Goal: Task Accomplishment & Management: Complete application form

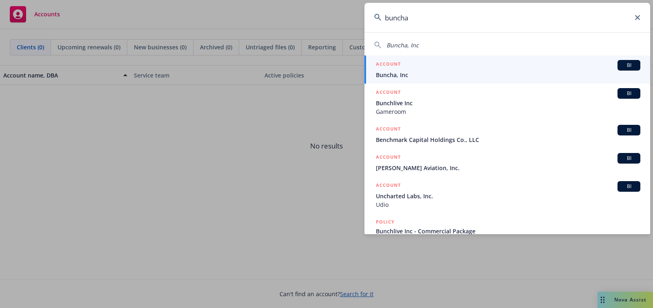
type input "buncha"
click at [460, 69] on div "ACCOUNT BI" at bounding box center [508, 65] width 264 height 11
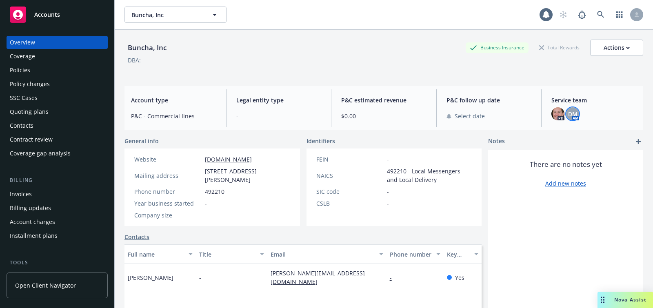
click at [571, 115] on span "DM" at bounding box center [572, 114] width 9 height 9
click at [560, 113] on img at bounding box center [557, 113] width 13 height 13
click at [413, 78] on div "Buncha, Inc Business Insurance Total Rewards Actions DBA: -" at bounding box center [383, 55] width 518 height 50
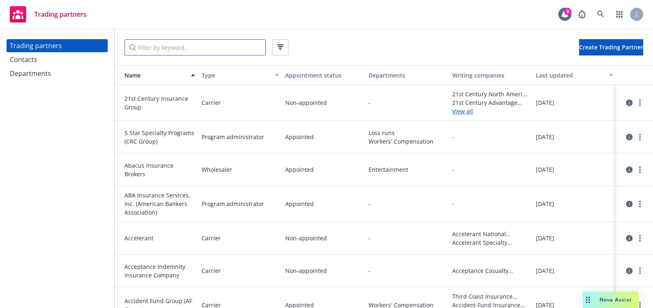
click at [216, 55] on input "Filter by keyword..." at bounding box center [194, 47] width 141 height 16
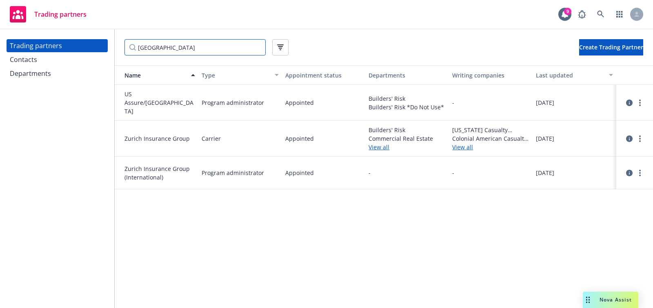
type input "zurich"
click at [645, 137] on div at bounding box center [634, 139] width 30 height 20
click at [644, 137] on div at bounding box center [634, 139] width 20 height 10
click at [631, 135] on icon "circleInformation" at bounding box center [629, 138] width 7 height 7
click at [642, 138] on link "more" at bounding box center [640, 139] width 10 height 10
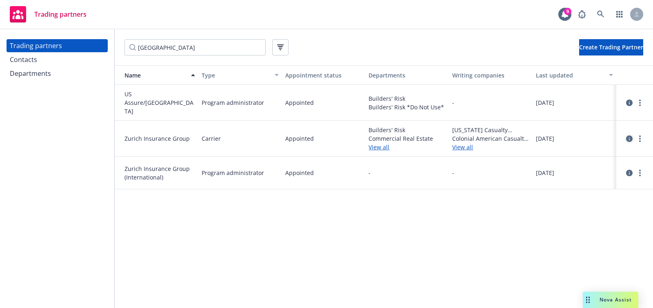
click at [632, 135] on icon "circleInformation" at bounding box center [629, 138] width 7 height 7
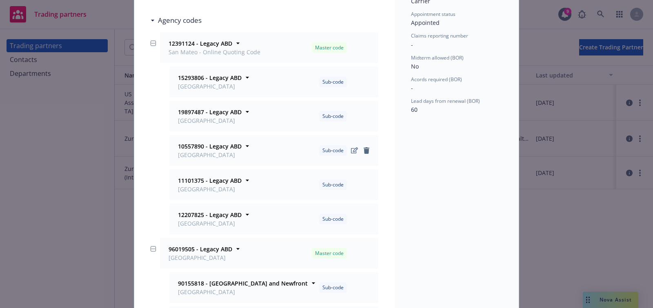
scroll to position [100, 0]
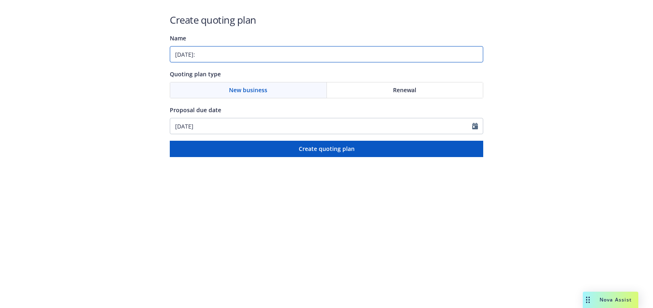
paste input "Cyber;Errors and Omissions;Media Liability"
click at [226, 54] on input "01/26/2026: Cyber;Errors and Omissions;Media Liability" at bounding box center [326, 54] width 313 height 16
click at [287, 53] on input "01/26/2026: Cyber, Errors and Omissions;Media Liability" at bounding box center [326, 54] width 313 height 16
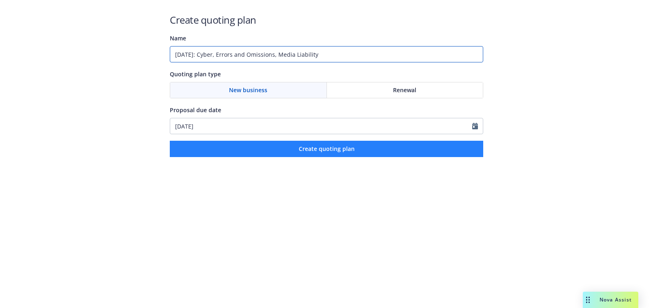
type input "01/26/2026: Cyber, Errors and Omissions, Media Liability"
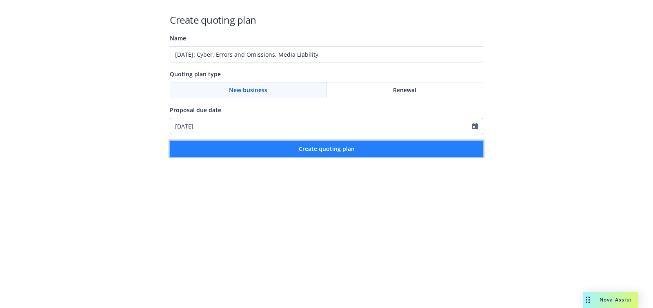
click at [296, 154] on button "Create quoting plan" at bounding box center [326, 149] width 313 height 16
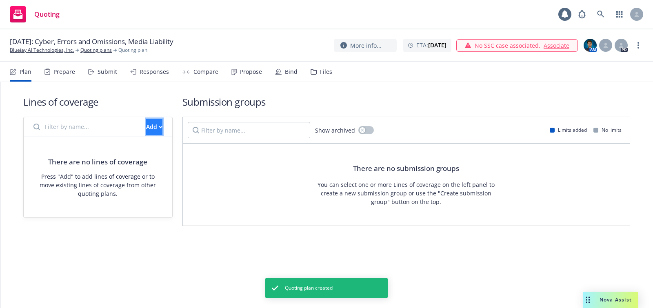
click at [146, 120] on div "Add" at bounding box center [154, 126] width 16 height 15
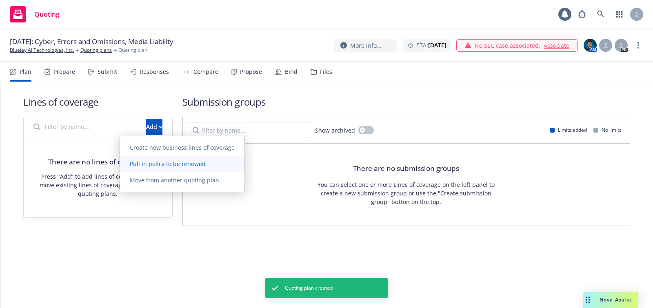
click at [237, 159] on link "Pull in policy to be renewed" at bounding box center [182, 164] width 124 height 16
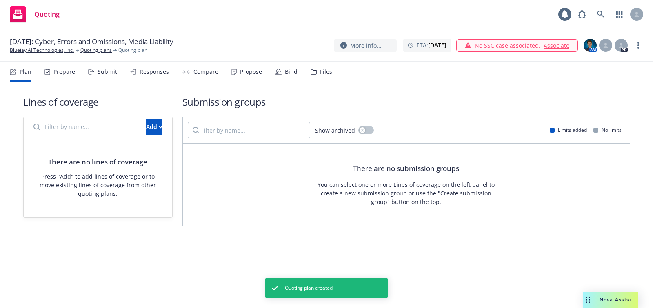
click at [237, 159] on link "Pull in policy to be renewed" at bounding box center [182, 162] width 124 height 16
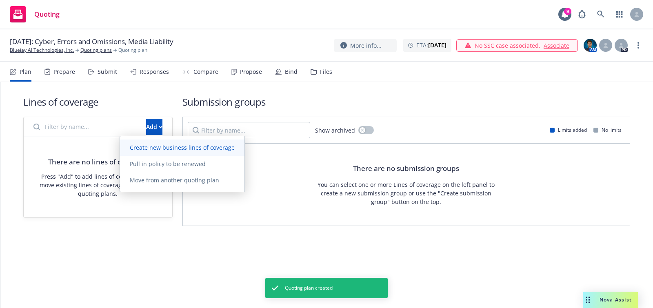
click at [220, 147] on span "Create new business lines of coverage" at bounding box center [182, 148] width 124 height 8
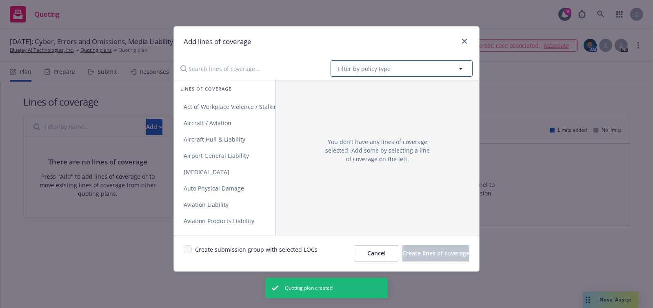
click at [375, 69] on span "Filter by policy type" at bounding box center [363, 68] width 53 height 9
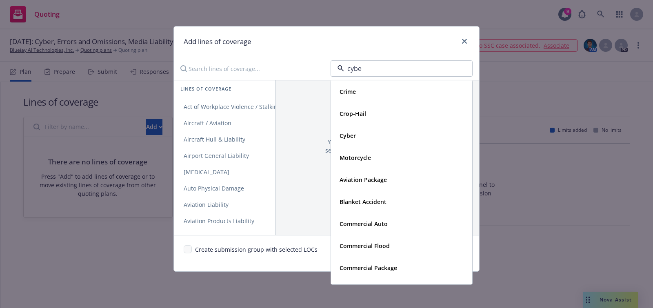
type input "cyber"
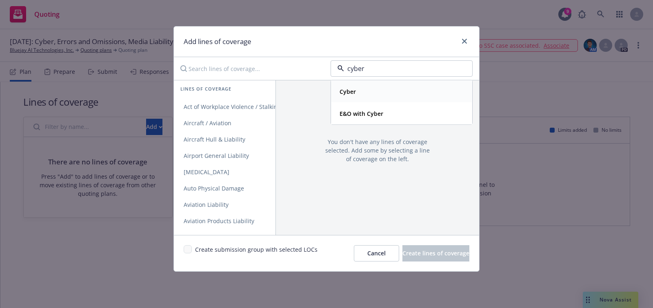
drag, startPoint x: 377, startPoint y: 110, endPoint x: 374, endPoint y: 95, distance: 15.0
click at [374, 95] on div "Cyber E&O with Cyber" at bounding box center [401, 102] width 141 height 44
click at [367, 106] on div "E&O with Cyber" at bounding box center [401, 114] width 140 height 22
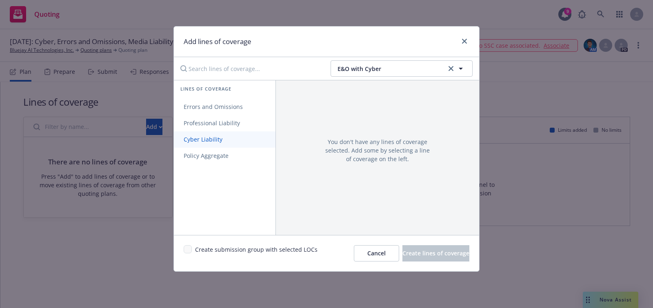
click at [225, 135] on span "Cyber Liability" at bounding box center [203, 139] width 58 height 8
click at [227, 107] on span "Errors and Omissions" at bounding box center [213, 107] width 79 height 8
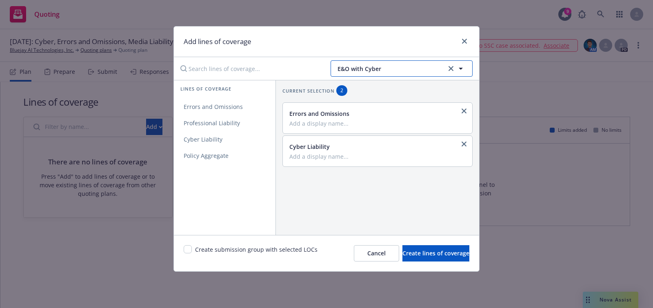
click at [401, 73] on button "E&O with Cyber" at bounding box center [401, 68] width 142 height 16
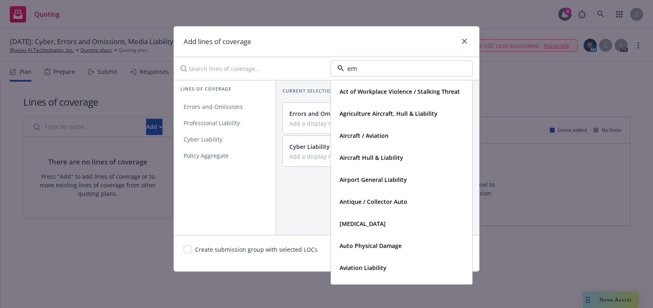
type input "e"
type input "media"
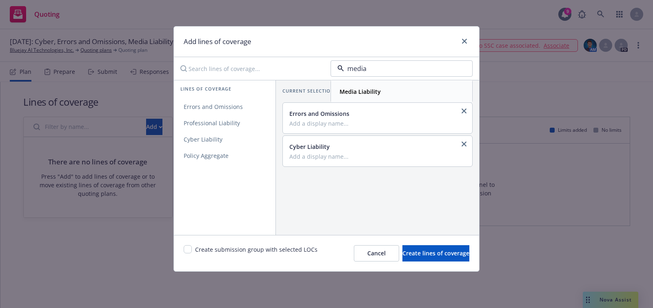
click at [361, 99] on div "Media Liability" at bounding box center [401, 92] width 140 height 22
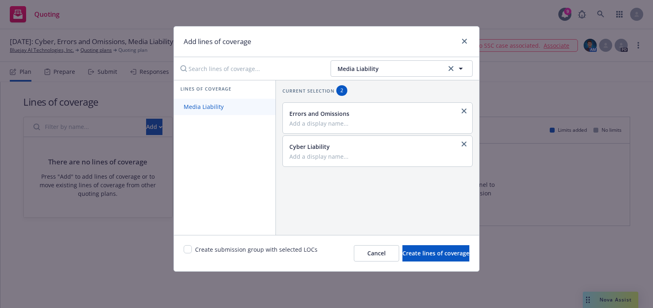
click at [246, 112] on link "Media Liability" at bounding box center [225, 107] width 102 height 16
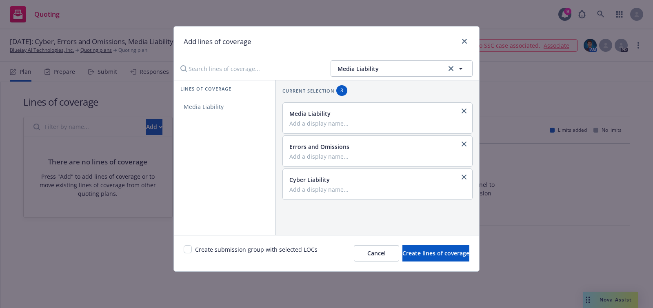
click at [189, 254] on div "Create submission group with selected LOCs" at bounding box center [251, 253] width 134 height 16
click at [189, 252] on input "checkbox" at bounding box center [188, 249] width 8 height 8
checkbox input "true"
click at [416, 239] on div "Create submission group with selected LOCs Cancel Create lines of coverage" at bounding box center [326, 253] width 305 height 36
click at [412, 252] on span "Create lines of coverage" at bounding box center [435, 253] width 67 height 8
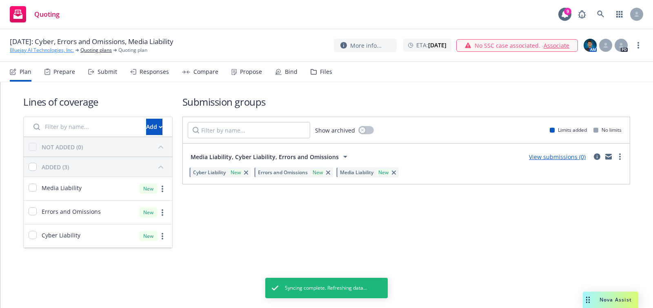
click at [43, 48] on link "Bluejay AI Technologies, Inc." at bounding box center [42, 49] width 64 height 7
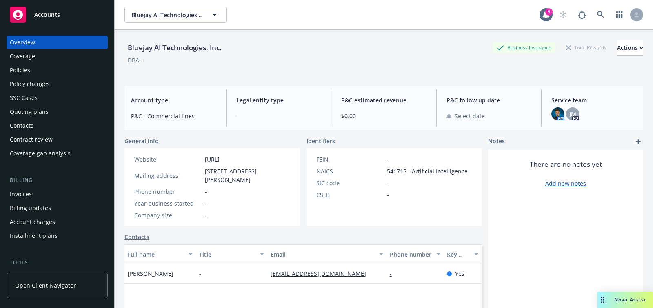
scroll to position [237, 0]
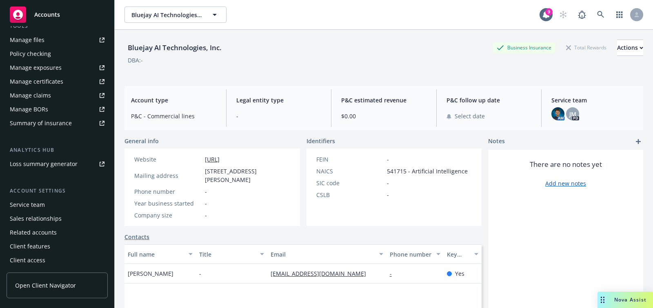
click at [59, 211] on div "Service team Sales relationships Related accounts Client features Client access" at bounding box center [57, 232] width 101 height 69
click at [60, 208] on div "Service team" at bounding box center [57, 204] width 95 height 13
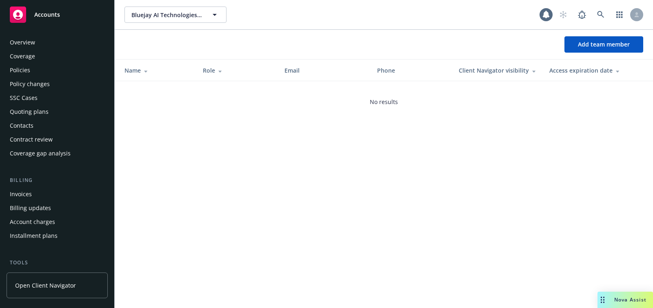
scroll to position [237, 0]
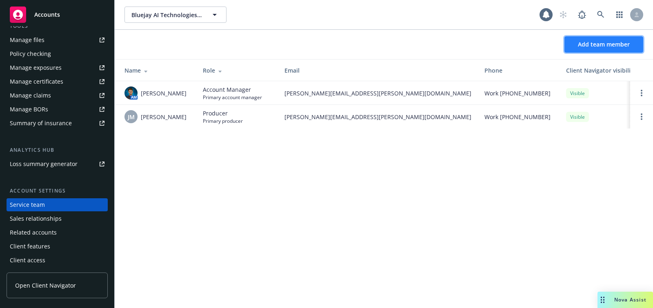
click at [586, 47] on span "Add team member" at bounding box center [603, 44] width 52 height 8
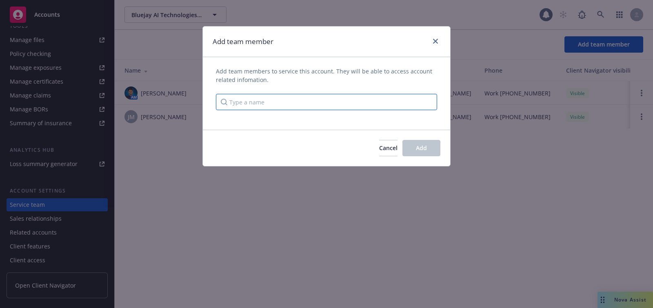
click at [317, 104] on input "Type a name" at bounding box center [326, 102] width 221 height 16
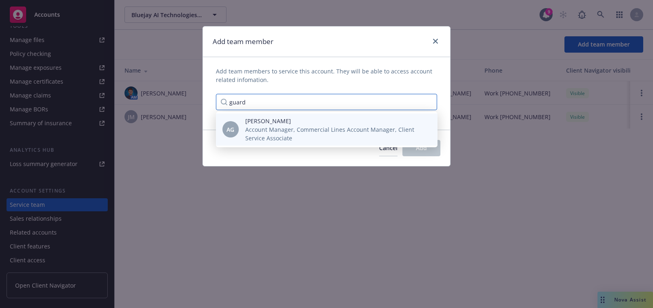
type input "guard"
click at [316, 142] on span "Account Manager, Commercial Lines Account Manager, Client Service Associate" at bounding box center [334, 133] width 179 height 17
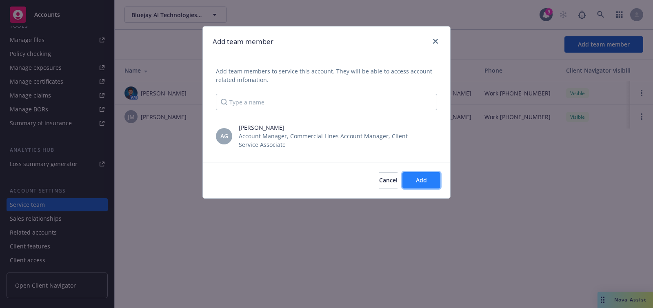
click at [429, 177] on button "Add" at bounding box center [421, 180] width 38 height 16
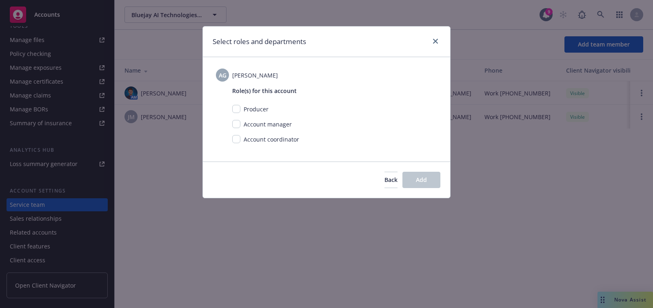
click at [241, 139] on div "Account coordinator" at bounding box center [270, 139] width 60 height 9
click at [243, 139] on span "Account coordinator" at bounding box center [270, 139] width 55 height 8
click at [229, 137] on div "Role(s) for this account Producer Account manager Account coordinator" at bounding box center [326, 116] width 221 height 69
click at [235, 139] on input "checkbox" at bounding box center [236, 139] width 8 height 8
checkbox input "true"
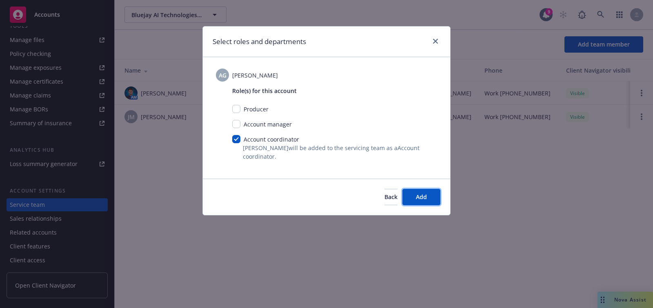
drag, startPoint x: 407, startPoint y: 192, endPoint x: 520, endPoint y: 133, distance: 127.7
click at [407, 192] on button "Add" at bounding box center [421, 197] width 38 height 16
click at [626, 42] on div "Select roles and departments AG Anna Guard Role(s) for this account Producer Ac…" at bounding box center [326, 154] width 653 height 308
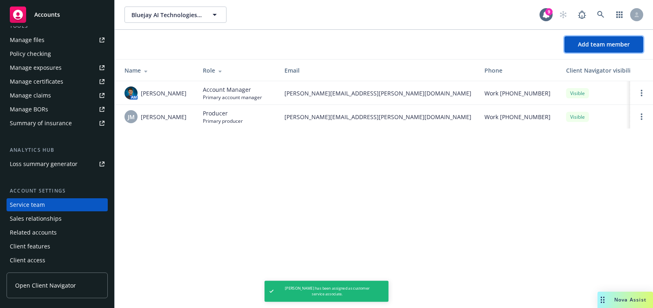
click at [626, 42] on span "Add team member" at bounding box center [603, 44] width 52 height 8
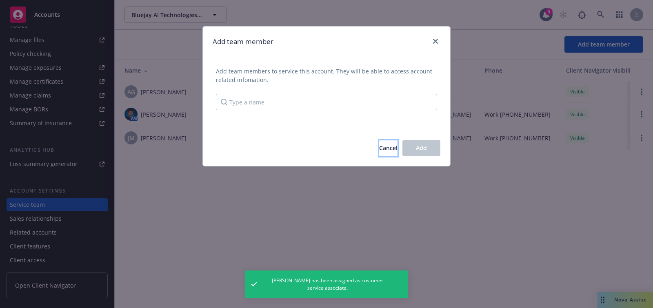
click at [383, 143] on button "Cancel" at bounding box center [388, 148] width 18 height 16
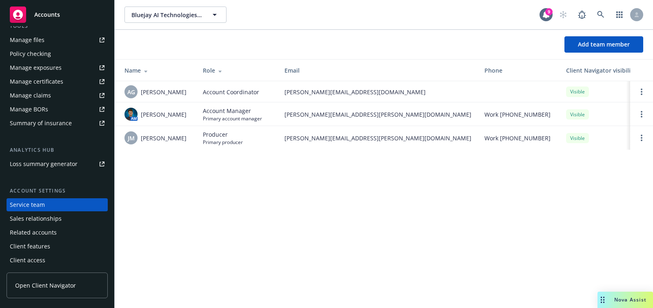
click at [66, 22] on div "Accounts" at bounding box center [57, 15] width 95 height 16
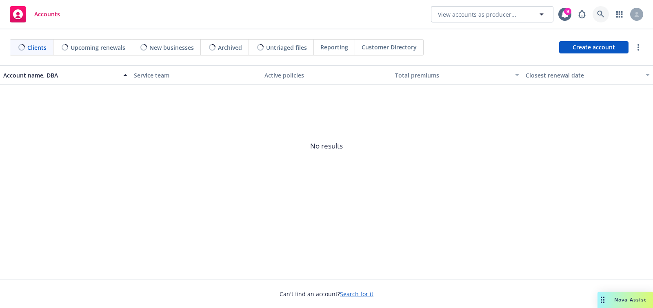
click at [602, 19] on link at bounding box center [600, 14] width 16 height 16
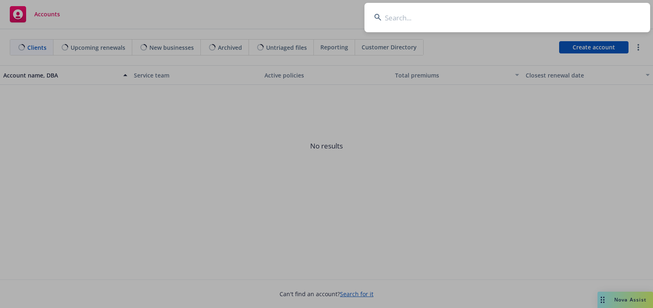
type input "Run Computing, Inc."
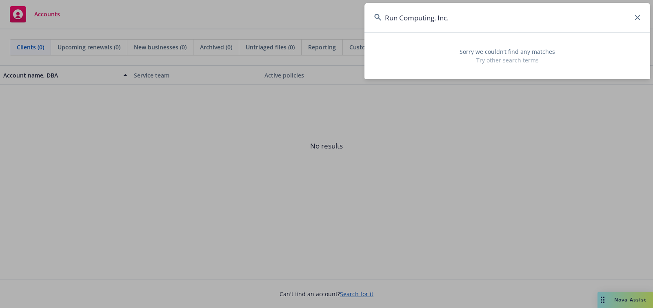
click at [582, 46] on span "Create account" at bounding box center [593, 47] width 42 height 15
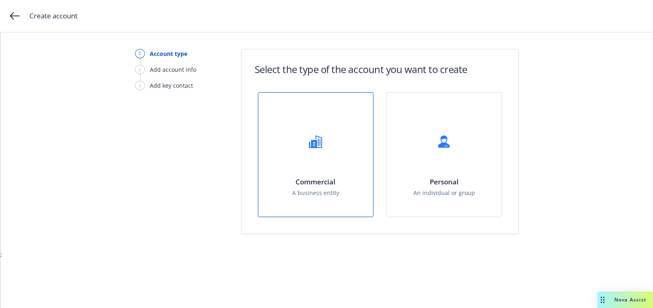
click at [310, 116] on div "Commercial A business entity" at bounding box center [315, 155] width 115 height 124
select select "US"
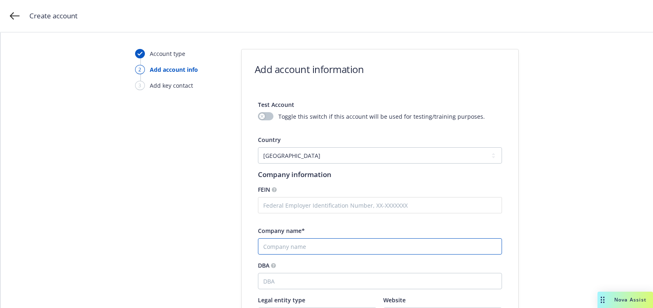
click at [297, 249] on input "Company name*" at bounding box center [380, 246] width 244 height 16
paste input "Run Computing, Inc."
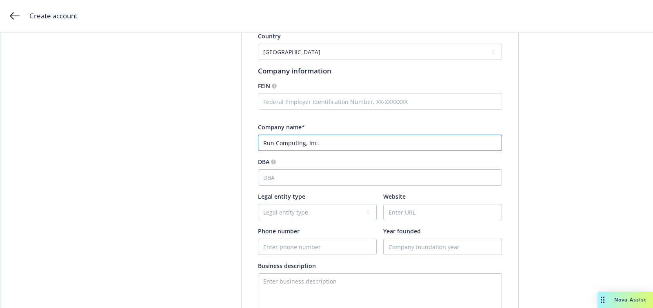
scroll to position [121, 0]
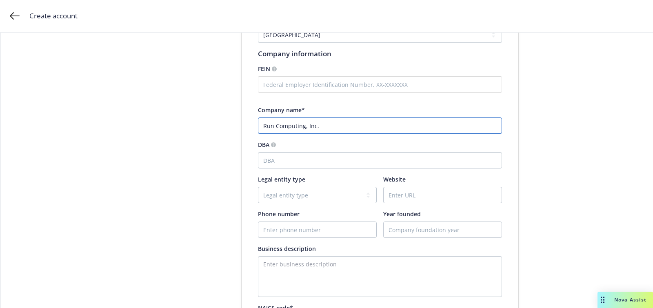
click at [263, 126] on input "Run Computing, Inc." at bounding box center [380, 125] width 244 height 16
type input "Run Computing, Inc."
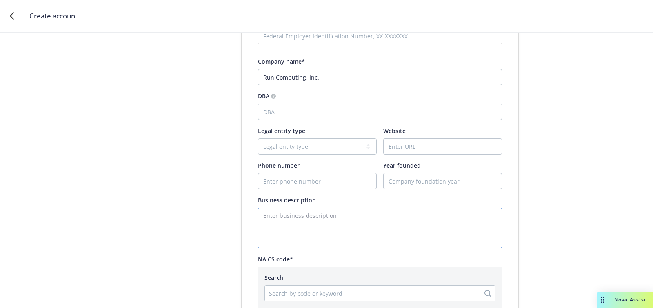
click at [292, 218] on textarea "Enter business description" at bounding box center [380, 228] width 244 height 41
paste textarea "Run turns natural language descriptions into highly repeatable agents that actu…"
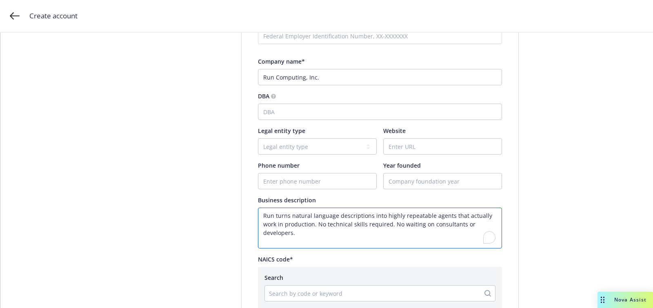
type textarea "Run turns natural language descriptions into highly repeatable agents that actu…"
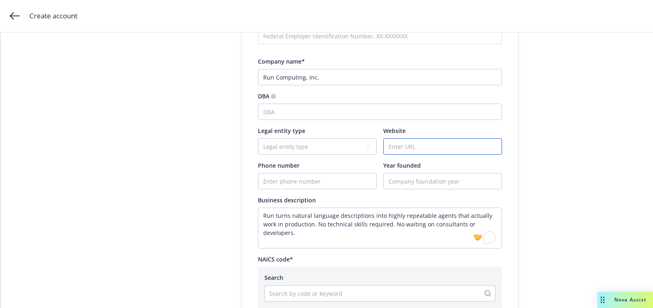
click at [420, 139] on input "Website" at bounding box center [442, 146] width 118 height 15
paste input "[DOMAIN_NAME]"
type input "[DOMAIN_NAME]"
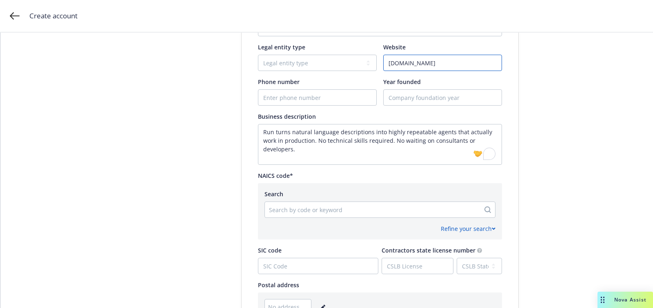
scroll to position [296, 0]
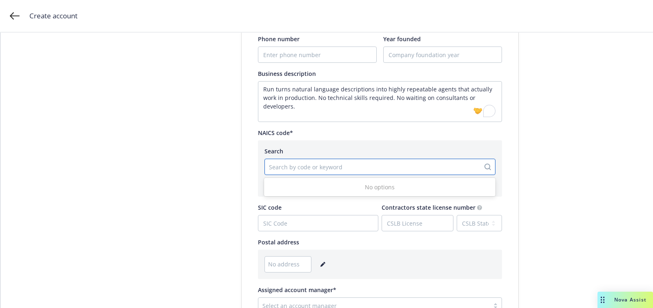
click at [316, 166] on div at bounding box center [372, 167] width 207 height 10
paste input "513210"
type input "513210"
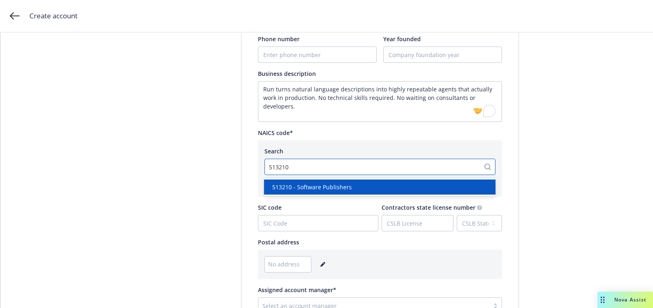
click at [321, 185] on span "513210 - Software Publishers" at bounding box center [312, 187] width 80 height 9
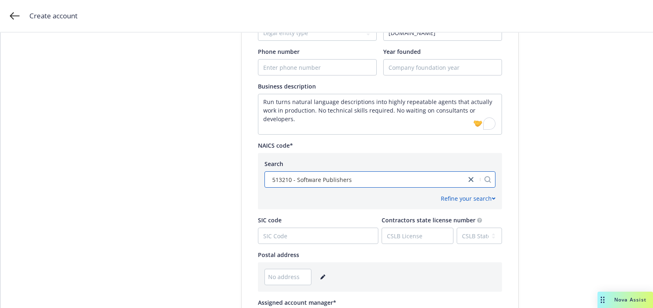
scroll to position [332, 0]
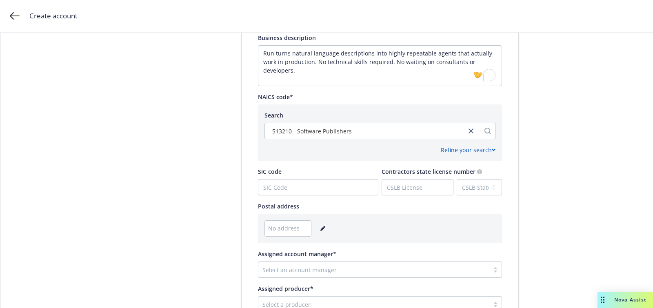
click at [314, 230] on div "No address" at bounding box center [379, 228] width 231 height 16
click at [320, 230] on icon "editPencil" at bounding box center [322, 228] width 5 height 5
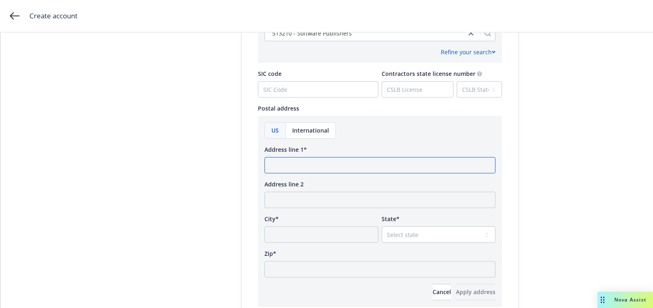
click at [282, 168] on input "Address line 1*" at bounding box center [379, 165] width 231 height 16
paste input "755 Page Mill Road, Ste A-200 Palo Alto, CA 94304"
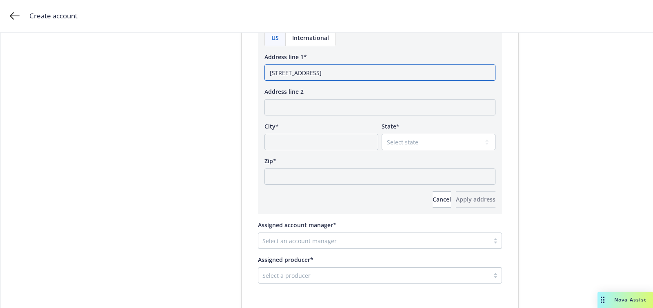
click at [392, 77] on input "755 Page Mill Road, Ste A-200 Palo Alto, CA 94304" at bounding box center [379, 72] width 231 height 16
click at [395, 72] on input "755 Page Mill Road, Ste A-200 Palo Alto, CA 94304" at bounding box center [379, 72] width 231 height 16
type input "755 Page Mill Road, Ste A-200 Palo Alto, CA"
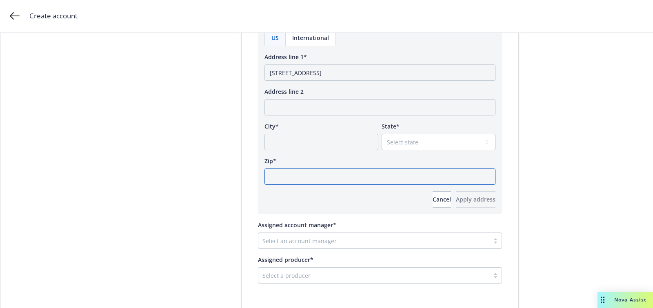
click at [349, 174] on input "Zip*" at bounding box center [379, 176] width 231 height 16
paste input "94304"
type input "94304"
click at [411, 137] on select "Select state Alabama Alaska American Samoa Arizona Arkansas Baker Island Califo…" at bounding box center [438, 142] width 114 height 16
select select "CA"
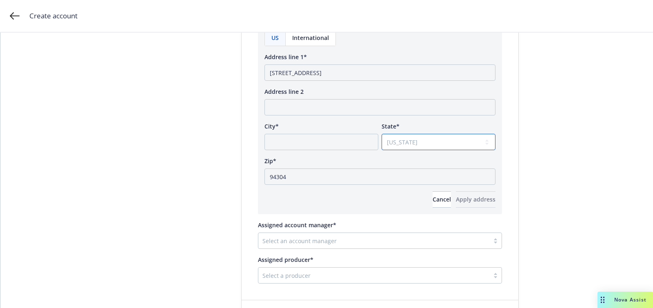
click at [381, 134] on select "Select state Alabama Alaska American Samoa Arizona Arkansas Baker Island Califo…" at bounding box center [438, 142] width 114 height 16
drag, startPoint x: 373, startPoint y: 72, endPoint x: 348, endPoint y: 72, distance: 24.9
click at [348, 72] on input "755 Page Mill Road, Ste A-200 Palo Alto, CA" at bounding box center [379, 72] width 231 height 16
type input "755 Page Mill Road, Ste A-200 CA"
click at [334, 134] on input "City*" at bounding box center [321, 142] width 114 height 16
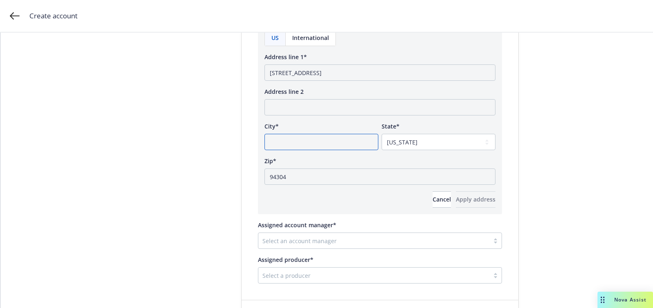
paste input "Palo Alto,"
type input "Palo Alto,"
drag, startPoint x: 348, startPoint y: 72, endPoint x: 434, endPoint y: 72, distance: 85.6
click at [434, 72] on input "755 Page Mill Road, Ste A-200 CA" at bounding box center [379, 72] width 231 height 16
type input "755 Page Mill Road, Ste A-200"
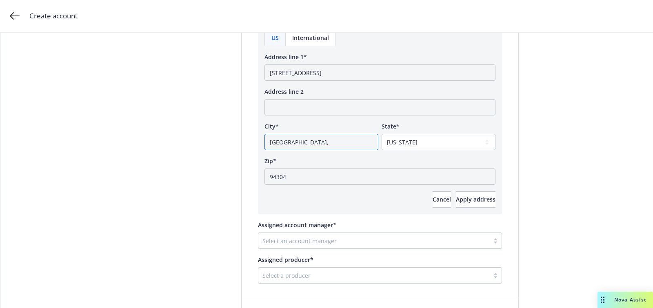
click at [360, 134] on input "Palo Alto," at bounding box center [321, 142] width 114 height 16
click at [360, 138] on input "Palo Alto," at bounding box center [321, 142] width 114 height 16
type input "Palo Alto"
click at [456, 206] on button "Apply address" at bounding box center [476, 199] width 40 height 16
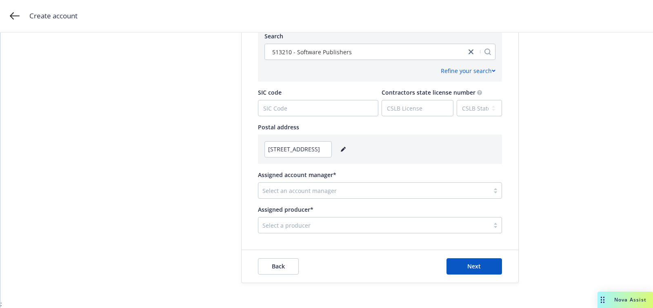
scroll to position [410, 0]
click at [321, 196] on div "Select an account manager" at bounding box center [373, 191] width 231 height 13
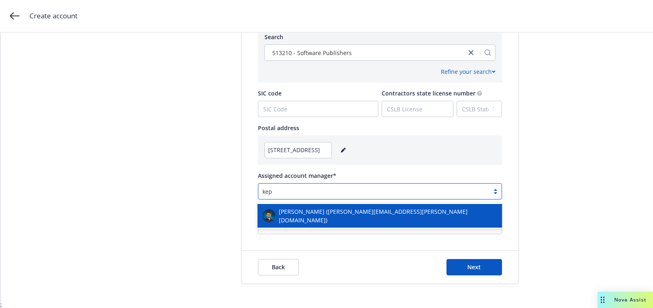
type input "kepp"
click at [321, 213] on span "Harrison Kepp (harrison.kepp@newfront.com)" at bounding box center [388, 215] width 218 height 17
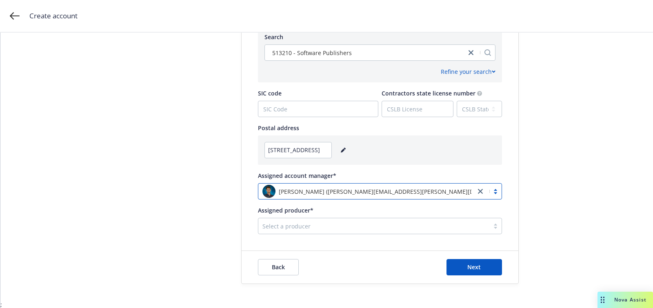
click at [352, 231] on div "Select a producer" at bounding box center [373, 225] width 231 height 13
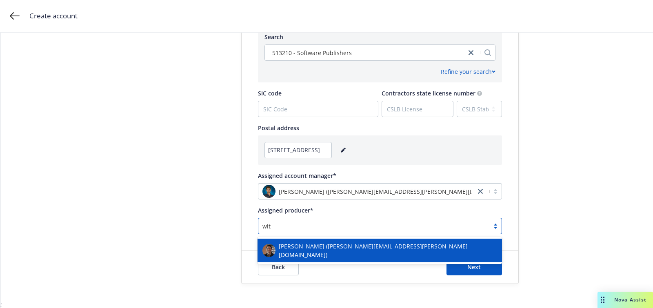
type input "witt"
click at [341, 245] on span "Forrest Wittenmeier (forrest.wittenmeier@newfront.com)" at bounding box center [388, 250] width 218 height 17
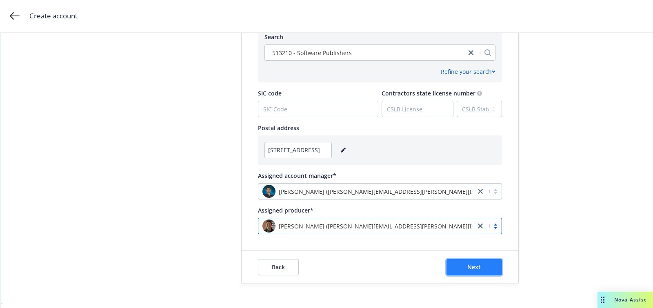
click at [484, 270] on button "Next" at bounding box center [473, 267] width 55 height 16
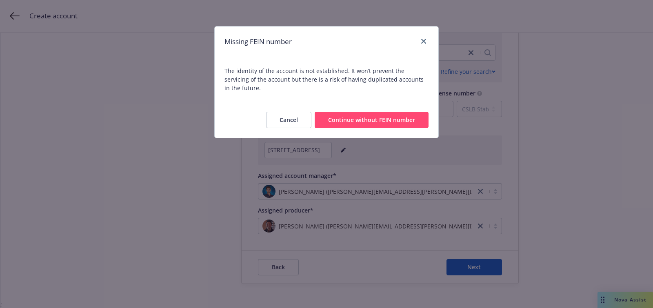
click at [329, 114] on button "Continue without FEIN number" at bounding box center [371, 120] width 114 height 16
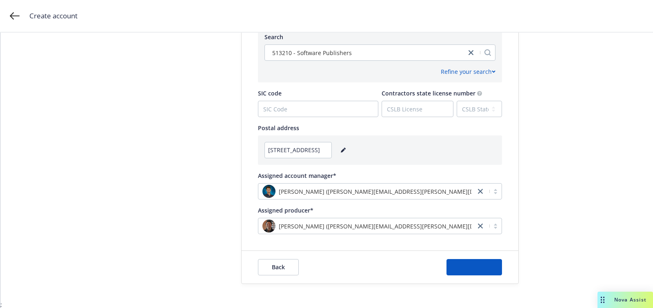
scroll to position [0, 0]
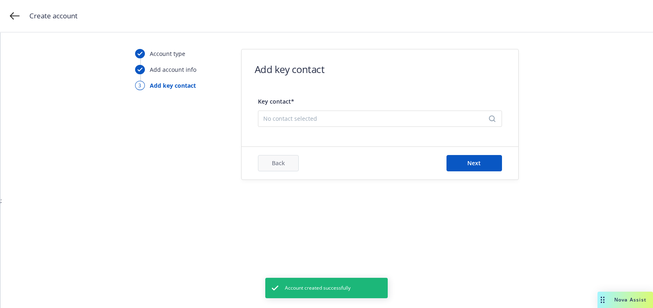
click at [330, 94] on div "Key contact* No contact selected" at bounding box center [380, 109] width 244 height 35
click at [325, 116] on span "No contact selected" at bounding box center [376, 118] width 227 height 9
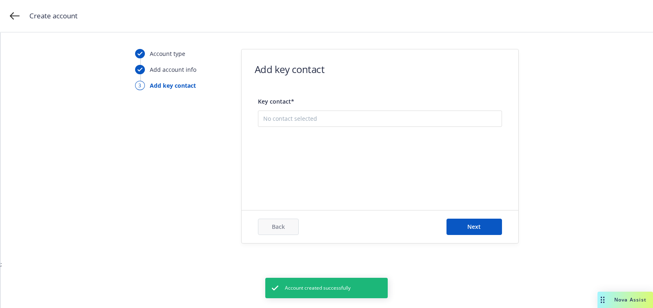
click at [326, 160] on button "Add new contact" at bounding box center [379, 160] width 233 height 16
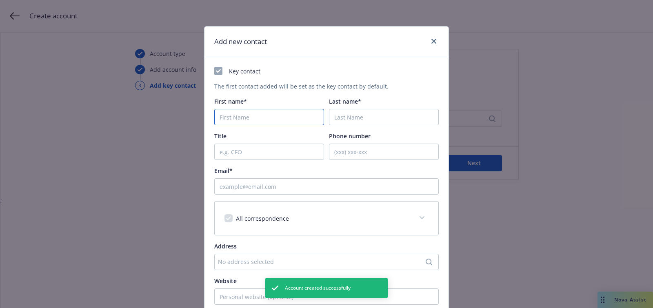
click at [262, 113] on input "First name*" at bounding box center [269, 117] width 110 height 16
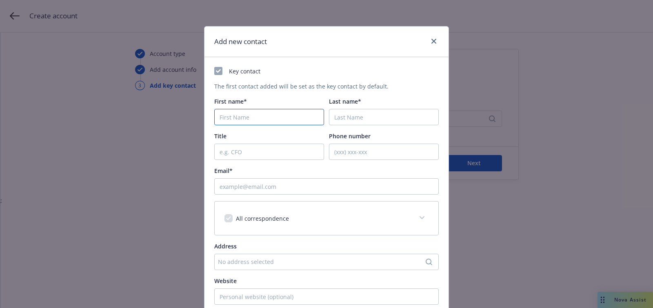
paste input "Pete"
type input "Pete"
paste input "Schlampp"
type input "Schlampp"
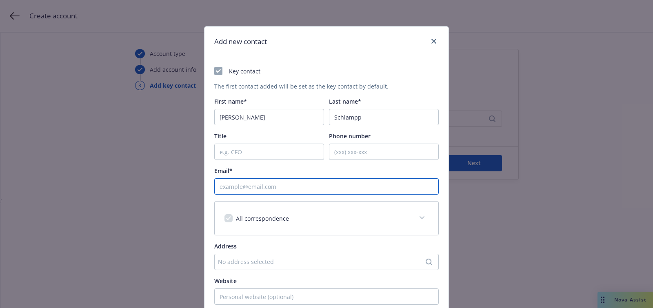
click at [265, 190] on input "Email*" at bounding box center [326, 186] width 224 height 16
paste input "pete@run.so"
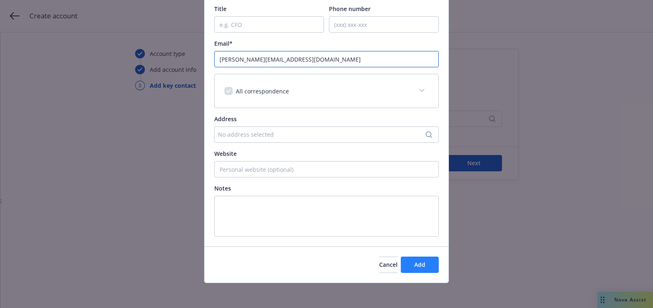
type input "pete@run.so"
click at [423, 261] on span "Add" at bounding box center [419, 265] width 11 height 8
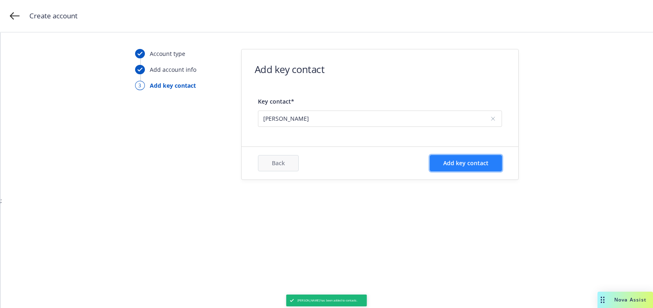
click at [460, 165] on span "Add key contact" at bounding box center [465, 163] width 45 height 8
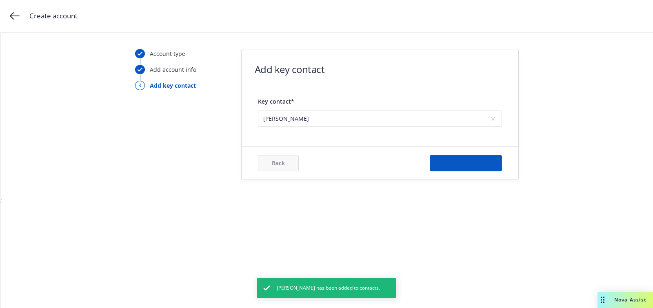
click at [381, 148] on div "Back Add key contact" at bounding box center [379, 163] width 277 height 33
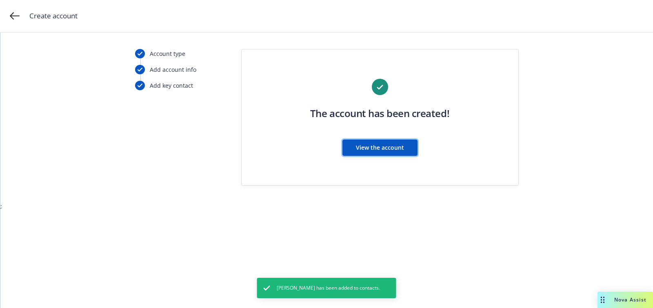
click at [381, 148] on span "View the account" at bounding box center [380, 148] width 48 height 8
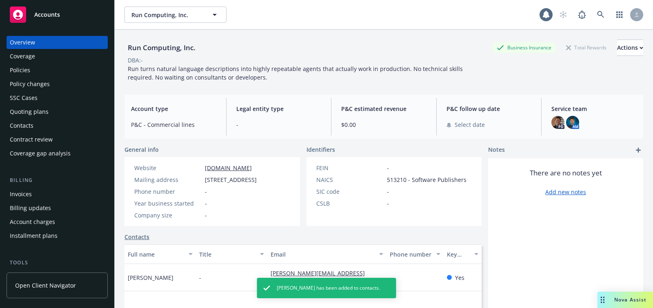
click at [52, 107] on div "Quoting plans" at bounding box center [57, 111] width 95 height 13
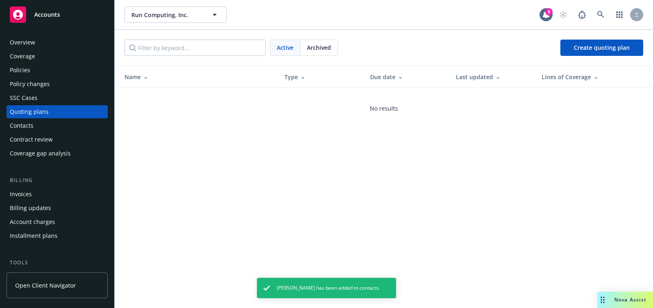
scroll to position [237, 0]
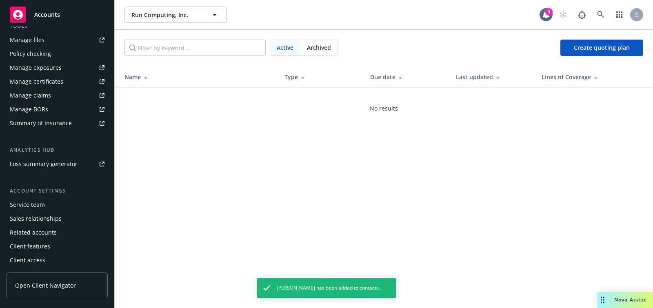
click at [40, 203] on div "Service team" at bounding box center [27, 204] width 35 height 13
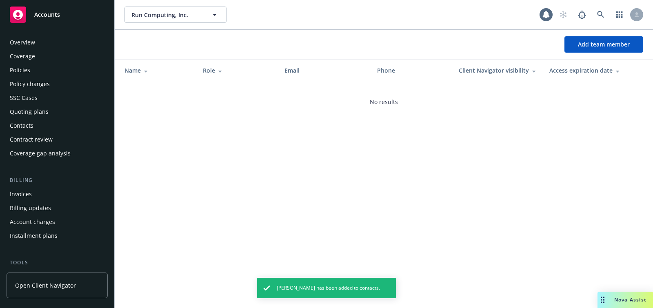
scroll to position [237, 0]
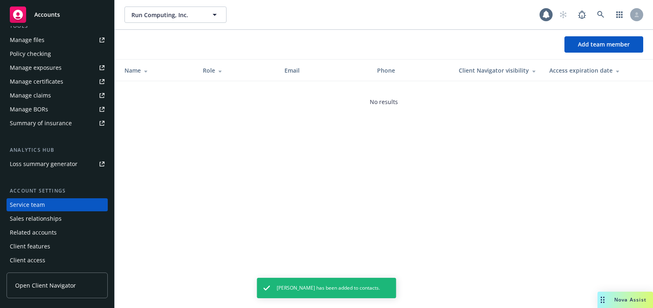
click at [576, 41] on div "Report a Bug" at bounding box center [582, 34] width 42 height 15
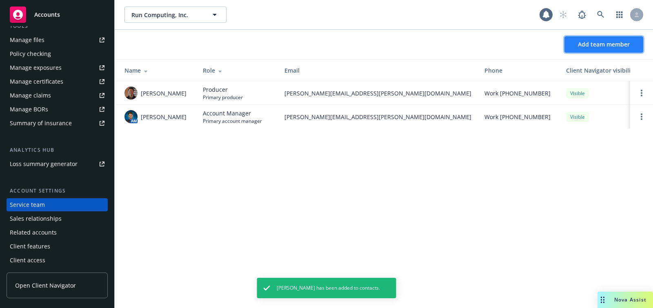
click at [589, 46] on span "Add team member" at bounding box center [603, 44] width 52 height 8
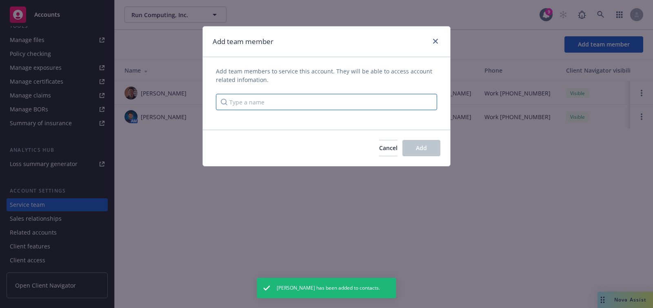
click at [404, 96] on input "Type a name" at bounding box center [326, 102] width 221 height 16
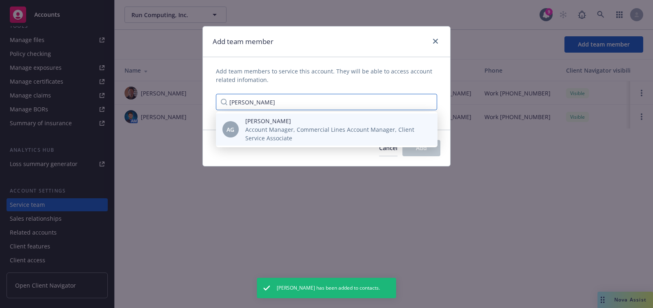
type input "anna g"
click at [350, 139] on span "Account Manager, Commercial Lines Account Manager, Client Service Associate" at bounding box center [334, 133] width 179 height 17
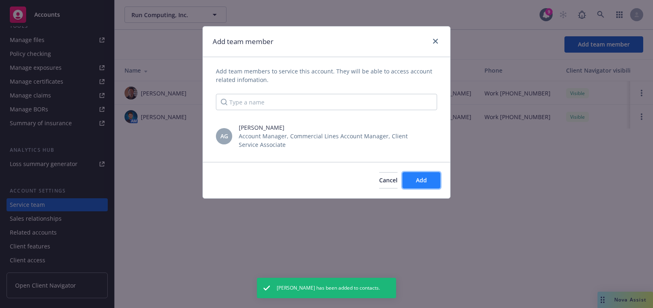
click at [423, 183] on span "Add" at bounding box center [421, 180] width 11 height 8
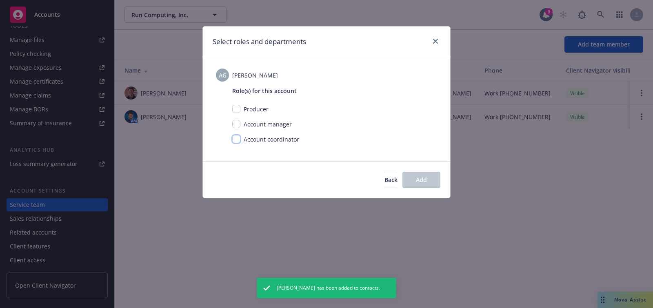
click at [232, 137] on input "checkbox" at bounding box center [236, 139] width 8 height 8
checkbox input "true"
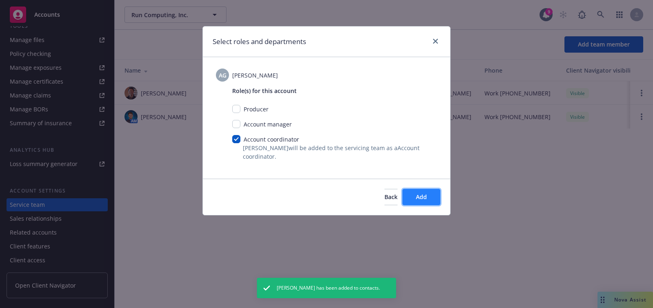
click at [418, 193] on span "Add" at bounding box center [421, 197] width 11 height 8
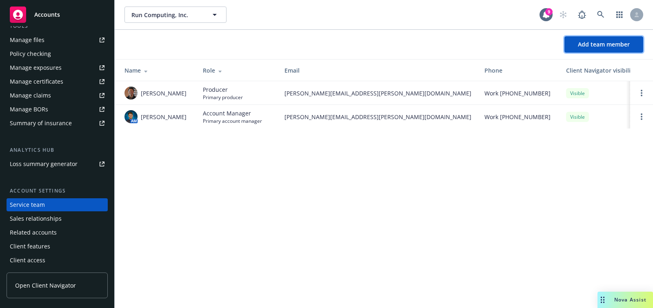
click at [582, 45] on span "Add team member" at bounding box center [603, 44] width 52 height 8
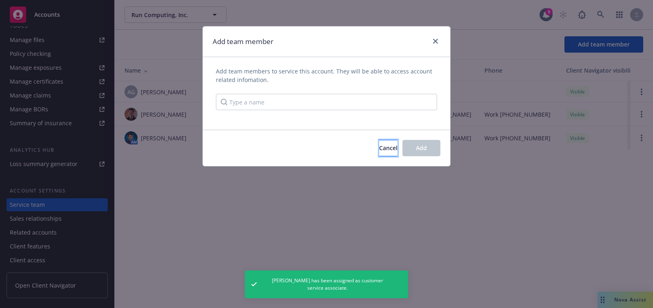
click at [394, 149] on button "Cancel" at bounding box center [388, 148] width 18 height 16
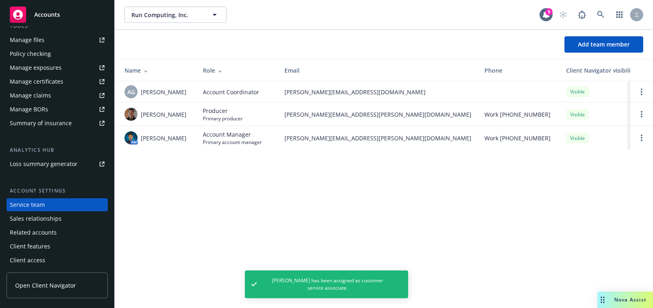
scroll to position [0, 0]
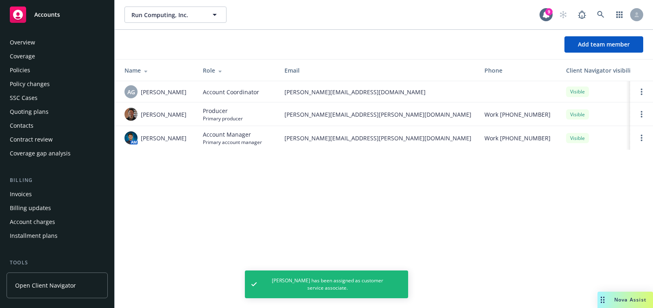
click at [35, 108] on div "Quoting plans" at bounding box center [29, 111] width 39 height 13
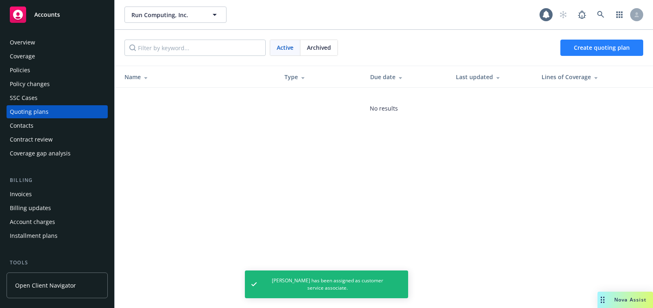
click at [613, 55] on div "Active Archived Create quoting plan" at bounding box center [384, 48] width 538 height 36
click at [601, 55] on link "Create quoting plan" at bounding box center [601, 48] width 83 height 16
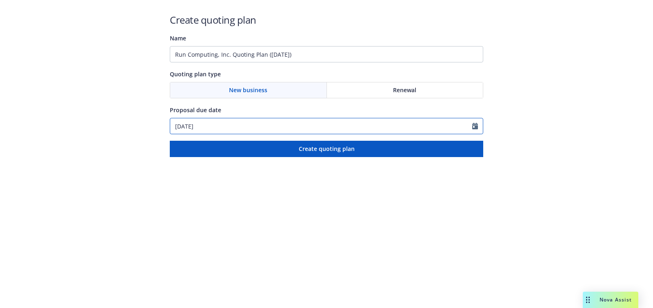
select select "10"
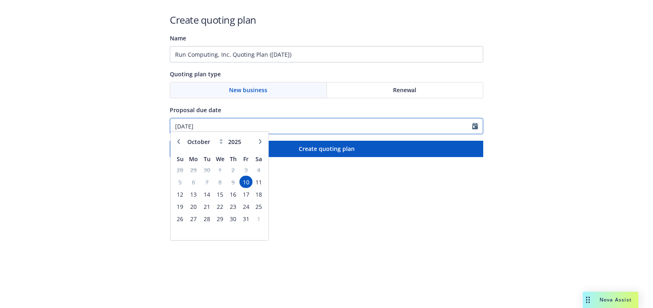
click at [233, 125] on input "[DATE]" at bounding box center [321, 125] width 302 height 15
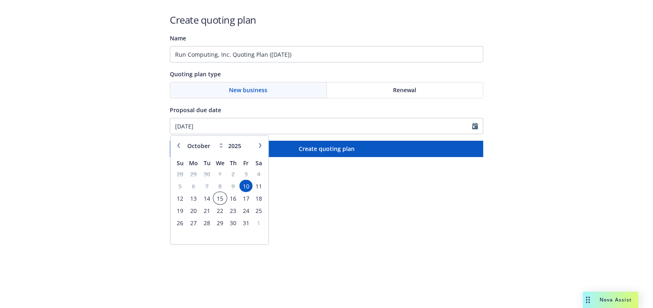
click at [218, 196] on span "15" at bounding box center [220, 198] width 12 height 10
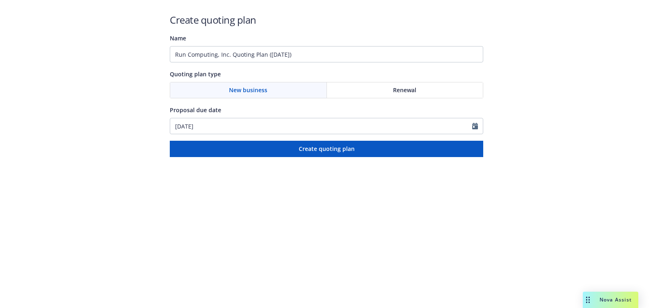
type input "[DATE]"
click at [245, 132] on div "[DATE]" at bounding box center [326, 126] width 313 height 16
select select "10"
click at [246, 56] on input "Run Computing, Inc. Quoting Plan ([DATE])" at bounding box center [326, 54] width 313 height 16
paste input "[DATE]"
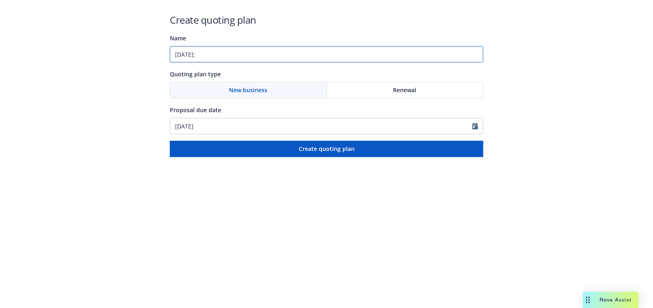
paste input "Workers Compensation"
type input "[DATE]: Workers Compensation"
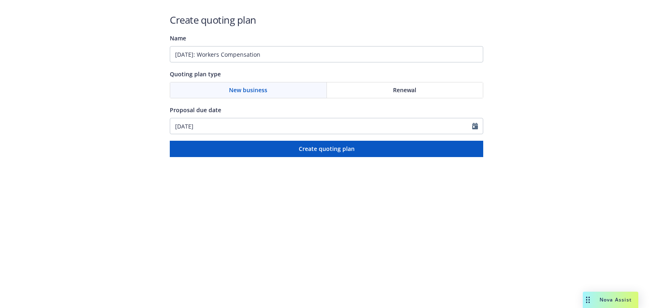
click at [284, 157] on html "Create quoting plan Name [DATE]: Workers Compensation Quoting plan type New bus…" at bounding box center [326, 78] width 653 height 157
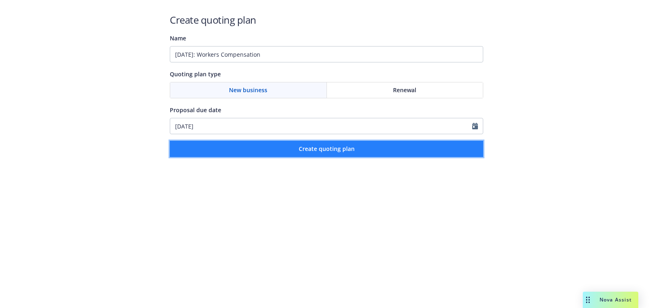
click at [260, 150] on button "Create quoting plan" at bounding box center [326, 149] width 313 height 16
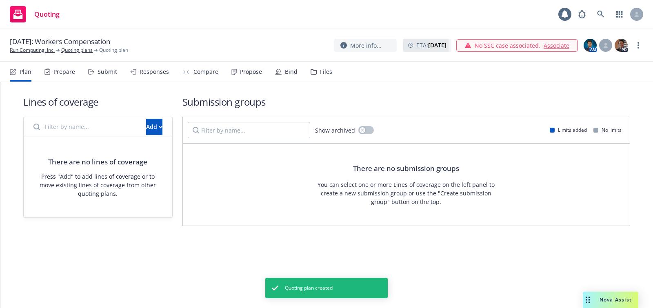
click at [145, 140] on div "There are no lines of coverage Press "Add" to add lines of coverage or to move …" at bounding box center [98, 177] width 148 height 80
click at [146, 130] on div "Add" at bounding box center [154, 126] width 16 height 15
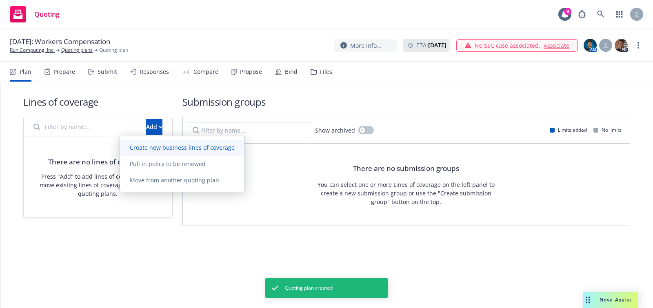
click at [177, 150] on span "Create new business lines of coverage" at bounding box center [182, 148] width 124 height 8
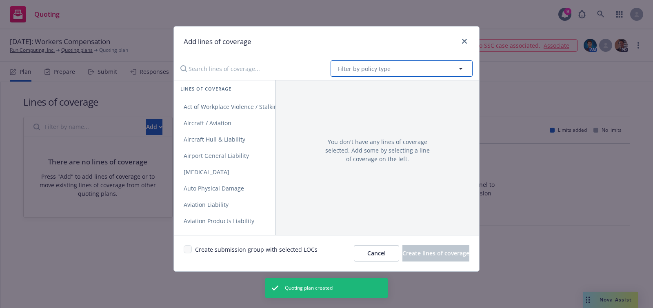
click at [405, 70] on button "Filter by policy type" at bounding box center [401, 68] width 142 height 16
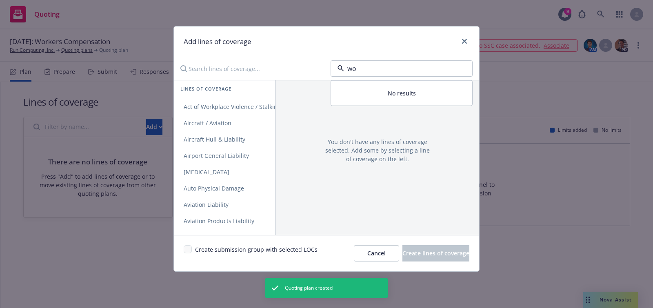
type input "wor"
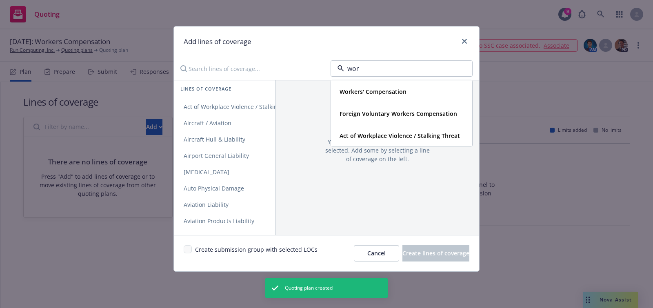
click at [394, 88] on strong "Workers' Compensation" at bounding box center [372, 92] width 67 height 8
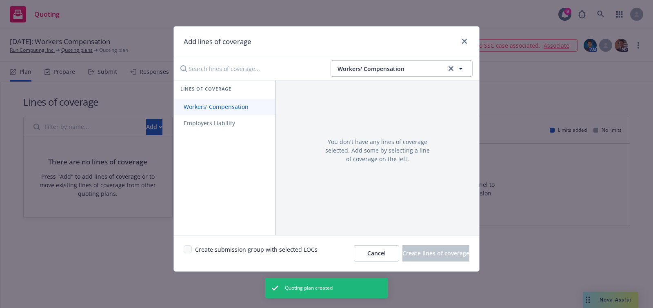
click at [230, 100] on link "Workers' Compensation" at bounding box center [225, 107] width 102 height 16
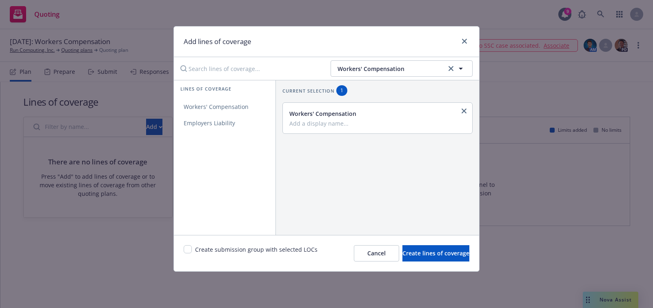
click at [192, 246] on div "Create submission group with selected LOCs" at bounding box center [251, 253] width 134 height 16
click at [191, 246] on div "Create submission group with selected LOCs" at bounding box center [251, 253] width 134 height 16
click at [187, 247] on input "checkbox" at bounding box center [188, 249] width 8 height 8
checkbox input "true"
click at [403, 247] on button "Create lines of coverage" at bounding box center [435, 253] width 67 height 16
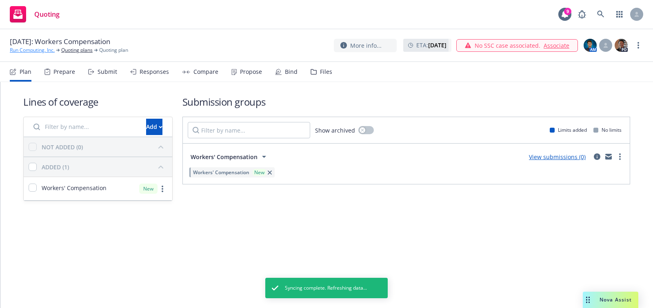
click at [31, 53] on link "Run Computing, Inc." at bounding box center [32, 49] width 45 height 7
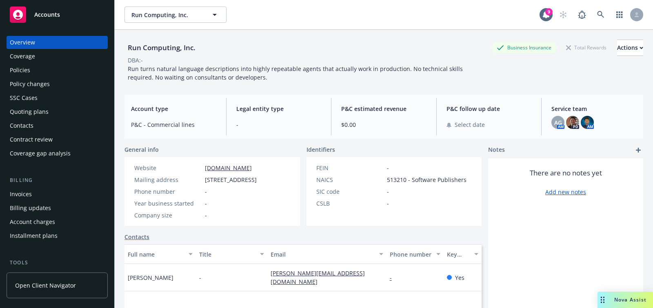
click at [69, 16] on div "Accounts" at bounding box center [57, 15] width 95 height 16
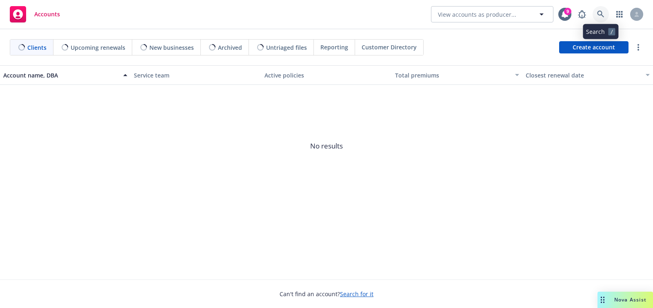
click at [604, 12] on link at bounding box center [600, 14] width 16 height 16
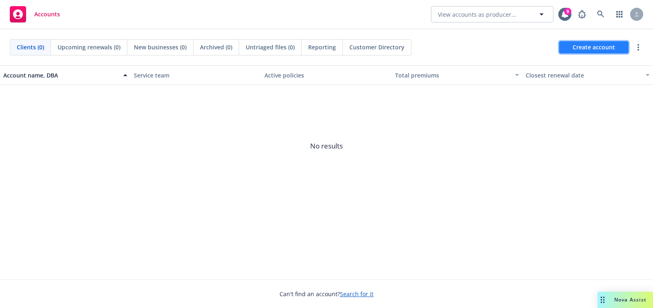
click at [586, 48] on span "Create account" at bounding box center [593, 47] width 42 height 15
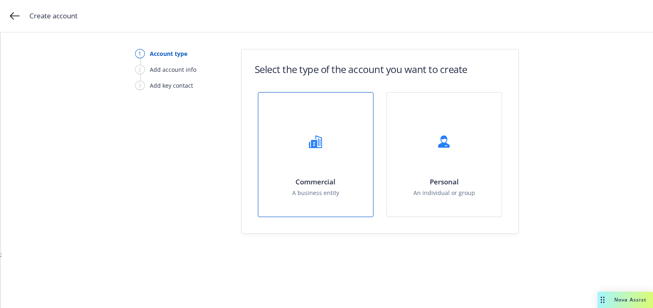
click at [312, 149] on div at bounding box center [315, 141] width 33 height 33
select select "US"
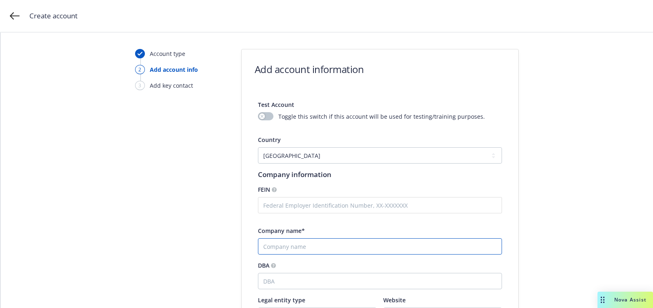
click at [286, 242] on input "Company name*" at bounding box center [380, 246] width 244 height 16
paste input "States Signs LLC"
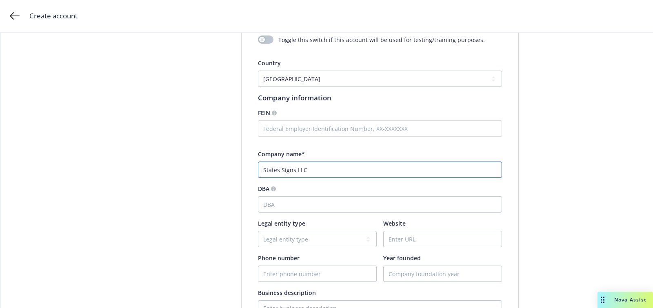
type input "States Signs LLC"
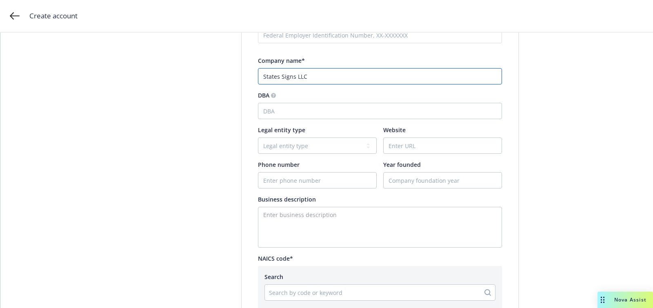
scroll to position [223, 0]
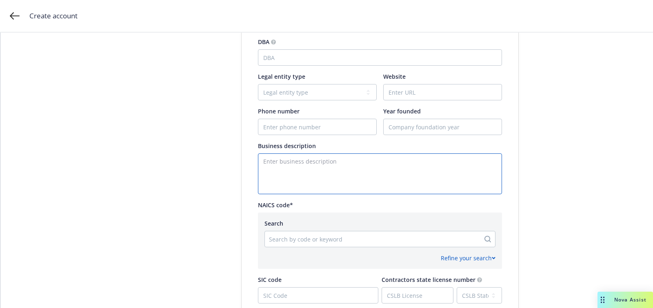
click at [320, 192] on textarea "Enter business description" at bounding box center [380, 173] width 244 height 41
paste textarea "Legal Name & Address States Signs LLC [STREET_ADDRESS] Transporting LLC [STREET…"
type textarea "Legal Name & Address States Signs LLC [STREET_ADDRESS] Transporting LLC [STREET…"
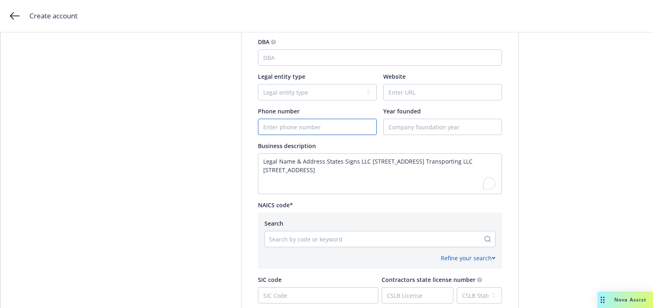
click at [301, 129] on input "Phone number" at bounding box center [317, 126] width 118 height 15
paste input "339950"
type input "339950"
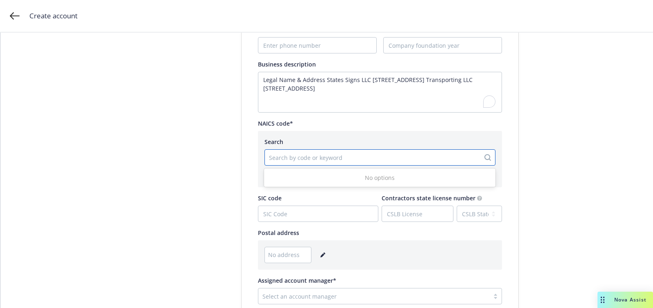
click at [322, 159] on div at bounding box center [372, 158] width 207 height 10
paste input "339950"
type input "339950"
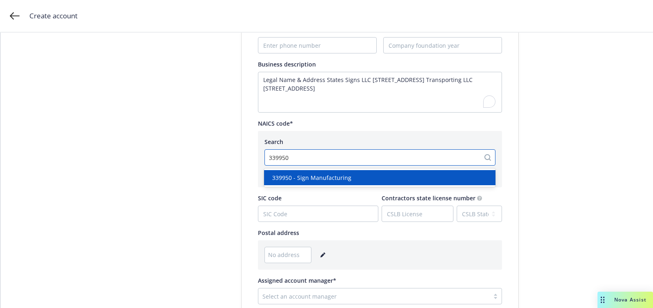
click at [329, 175] on span "339950 - Sign Manufacturing" at bounding box center [311, 177] width 79 height 9
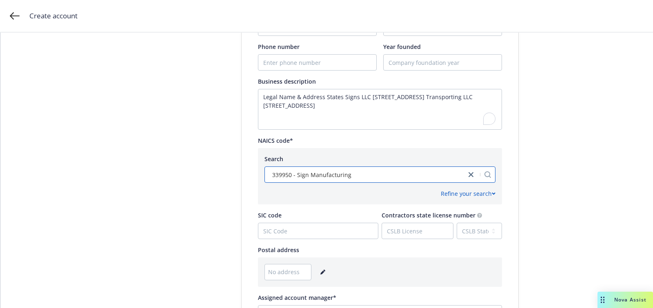
scroll to position [410, 0]
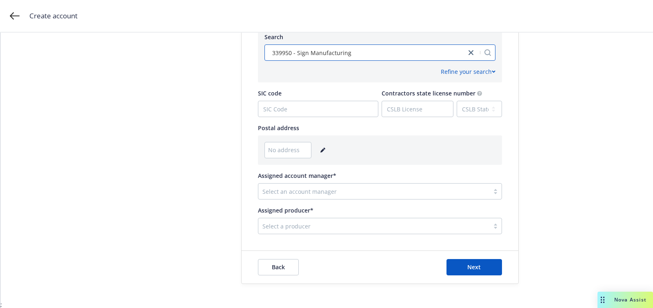
click at [320, 151] on icon "editPencil" at bounding box center [322, 150] width 4 height 4
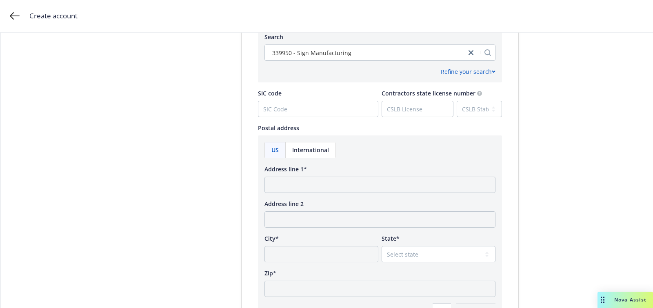
click at [309, 195] on div "US International Address line 1* Address line 2 City* State* Select state Alaba…" at bounding box center [379, 231] width 231 height 178
paste input "786 North San Marcos Drive Tracy, CA 95391"
click at [309, 177] on input "Address line 1*" at bounding box center [379, 185] width 231 height 16
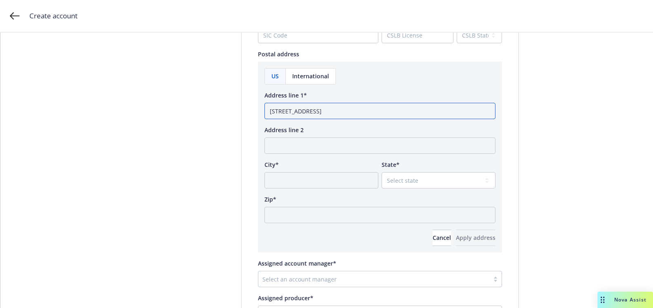
scroll to position [497, 0]
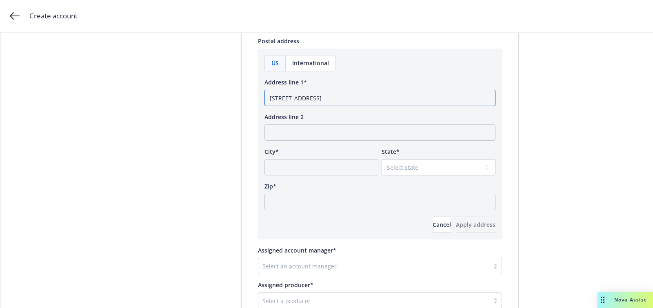
click at [376, 95] on input "786 North San Marcos Drive Tracy, CA 95391" at bounding box center [379, 98] width 231 height 16
type input "786 North San Marcos Drive Tracy, CA"
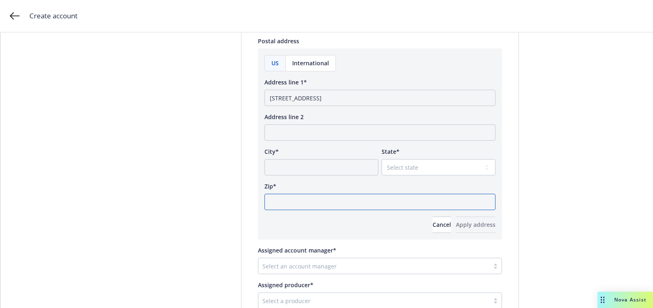
click at [340, 208] on input "Zip*" at bounding box center [379, 202] width 231 height 16
click at [341, 206] on input "Zip*" at bounding box center [379, 202] width 231 height 16
paste input "95391"
type input "95391"
click at [403, 165] on select "Select state Alabama Alaska American Samoa Arizona Arkansas Baker Island Califo…" at bounding box center [438, 167] width 114 height 16
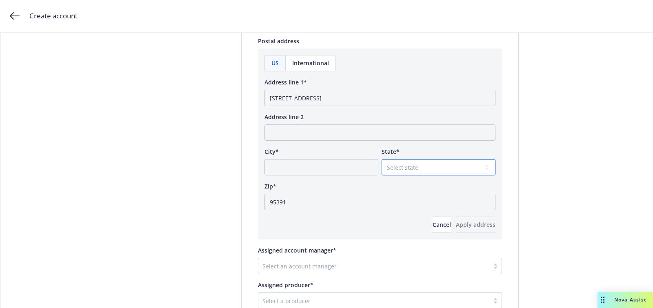
select select "CA"
click at [381, 159] on select "Select state Alabama Alaska American Samoa Arizona Arkansas Baker Island Califo…" at bounding box center [438, 167] width 114 height 16
click at [351, 97] on input "786 North San Marcos Drive Tracy, CA" at bounding box center [379, 98] width 231 height 16
type input "786 North San Marcos Drive, CA"
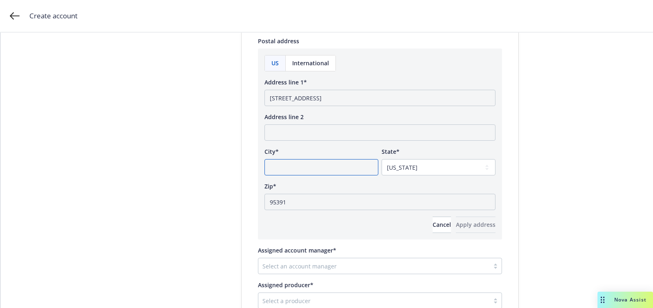
click at [312, 159] on input "City*" at bounding box center [321, 167] width 114 height 16
paste input "Tracy"
type input "Tracy"
drag, startPoint x: 345, startPoint y: 99, endPoint x: 385, endPoint y: 98, distance: 40.4
click at [364, 99] on input "786 North San Marcos Drive, CA" at bounding box center [379, 98] width 231 height 16
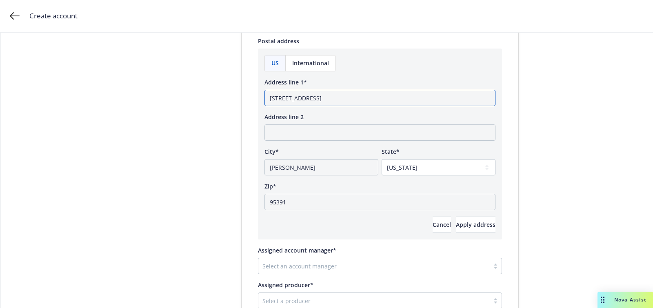
type input "786 North San Marcos Drive"
click at [446, 213] on div "US International Address line 1* 786 North San Marcos Drive Address line 2 City…" at bounding box center [379, 144] width 231 height 178
click at [456, 221] on span "Apply address" at bounding box center [476, 225] width 40 height 8
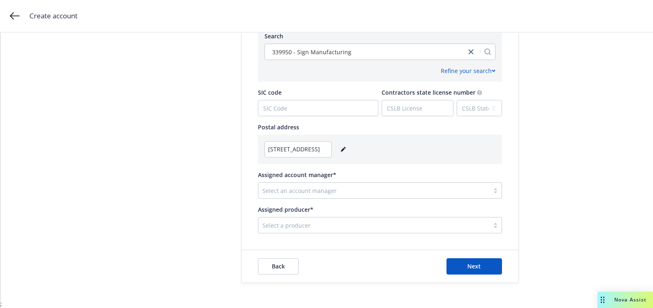
scroll to position [410, 0]
click at [305, 230] on div at bounding box center [373, 226] width 223 height 10
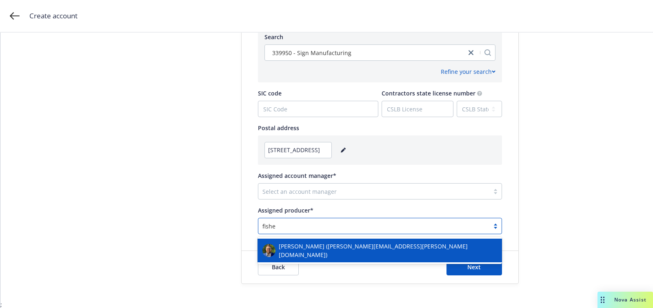
type input "fisher"
click at [312, 249] on span "Mike Fisher (mike.fisher@newfront.com)" at bounding box center [388, 250] width 218 height 17
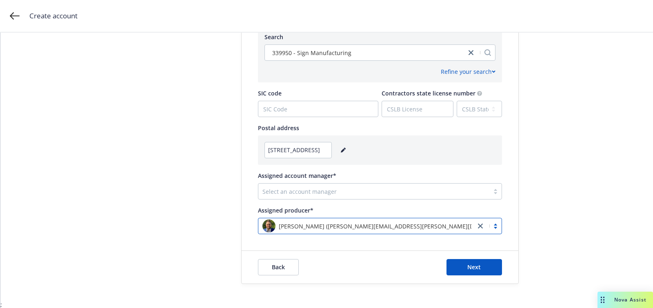
click at [333, 187] on div at bounding box center [373, 191] width 223 height 10
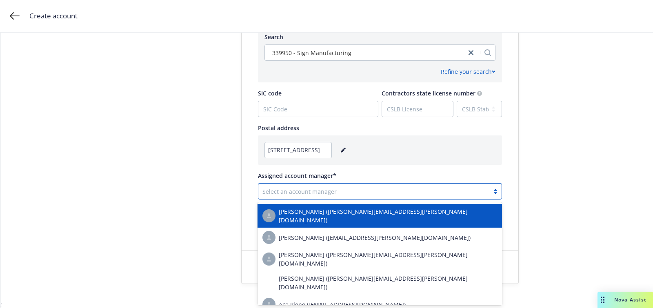
type input "e"
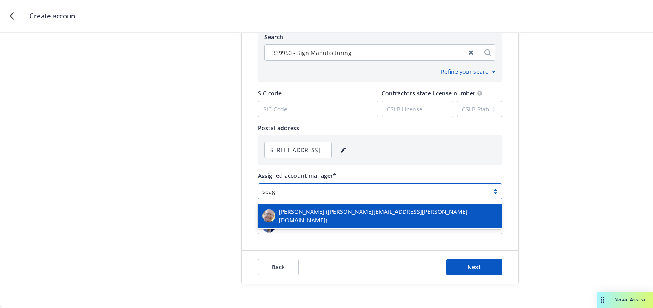
type input "seagl"
click at [317, 211] on span "James Seagle (james.seagle@newfront.com)" at bounding box center [388, 215] width 218 height 17
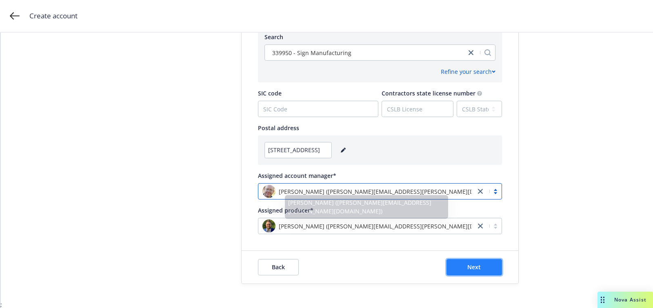
click at [462, 263] on button "Next" at bounding box center [473, 267] width 55 height 16
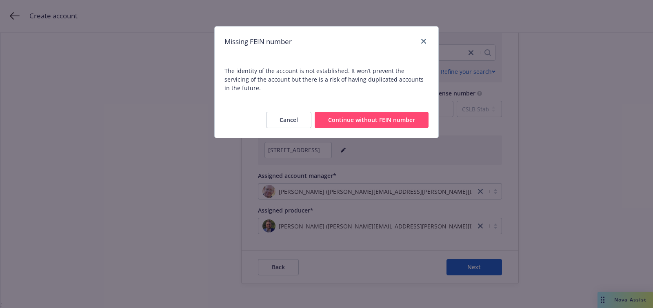
click at [369, 114] on button "Continue without FEIN number" at bounding box center [371, 120] width 114 height 16
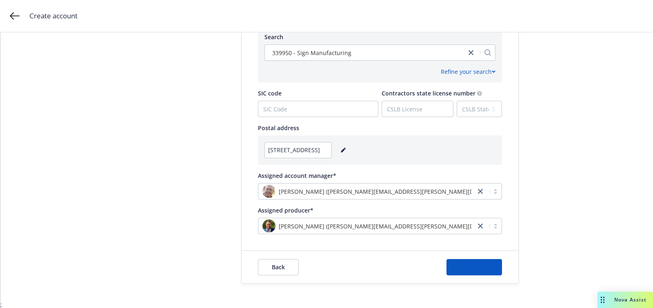
scroll to position [0, 0]
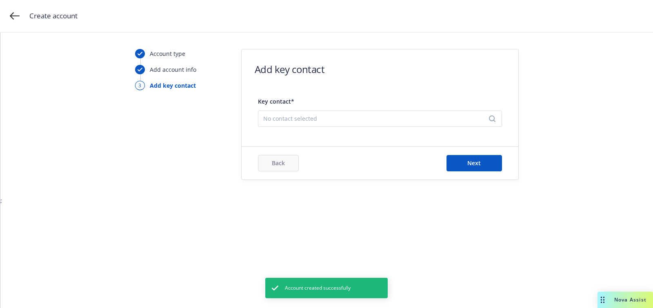
click at [345, 126] on div "No contact selected" at bounding box center [380, 119] width 244 height 16
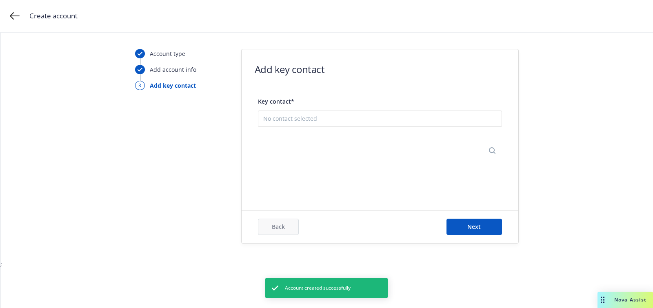
click at [348, 159] on button "Add new contact" at bounding box center [379, 158] width 233 height 16
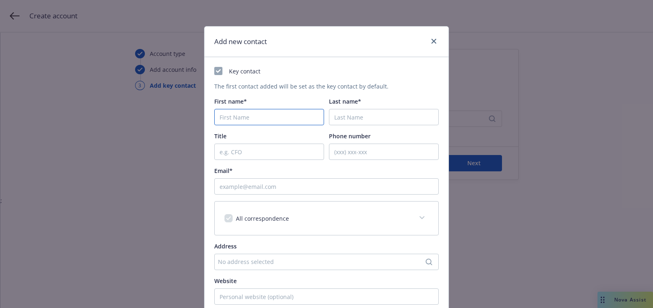
click at [232, 115] on input "First name*" at bounding box center [269, 117] width 110 height 16
paste input "Ryan"
type input "Ryan"
paste input "Bates"
type input "Bates"
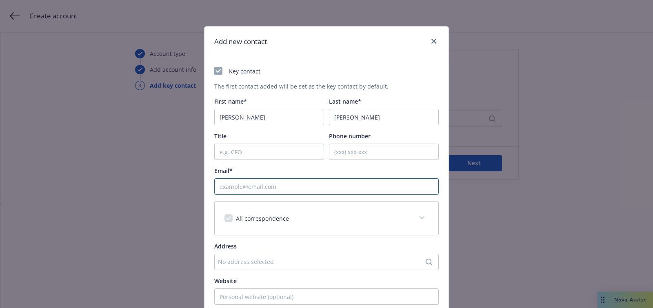
click at [288, 191] on input "Email*" at bounding box center [326, 186] width 224 height 16
paste input "ryanbates@statessigns.com"
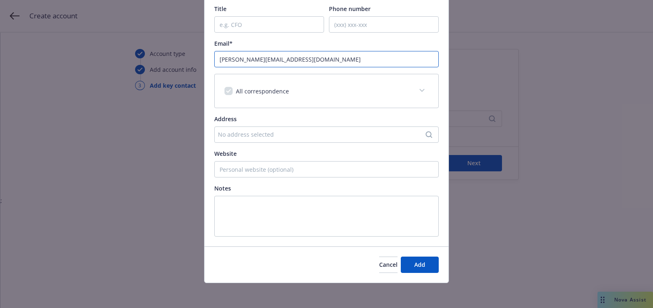
type input "[PERSON_NAME][EMAIL_ADDRESS][DOMAIN_NAME]"
click at [421, 272] on div "Cancel Add" at bounding box center [326, 264] width 244 height 36
click at [409, 270] on button "Add" at bounding box center [419, 265] width 38 height 16
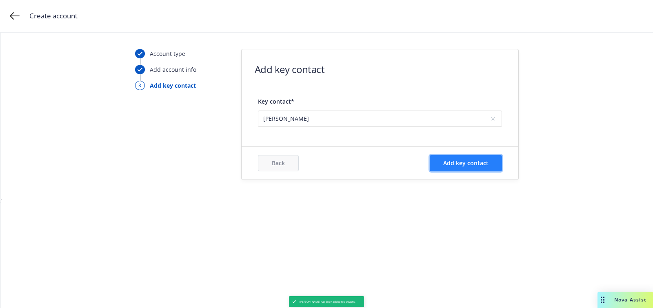
click at [469, 166] on button "Add key contact" at bounding box center [465, 163] width 72 height 16
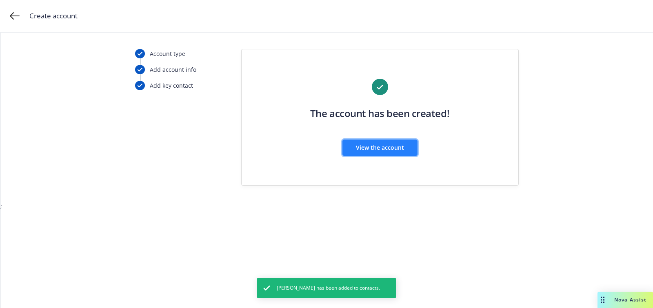
click at [376, 149] on span "View the account" at bounding box center [380, 148] width 48 height 8
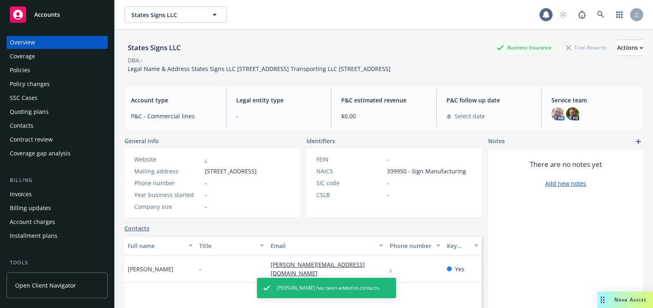
click at [27, 111] on div "Quoting plans" at bounding box center [29, 111] width 39 height 13
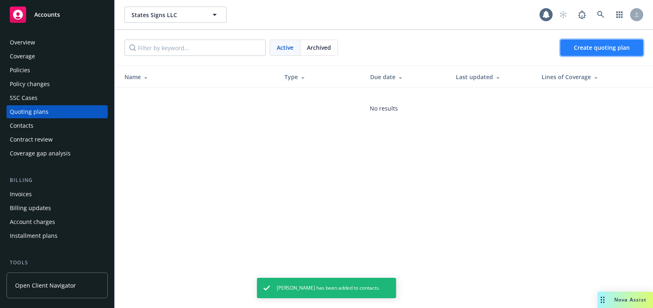
click at [579, 46] on span "Create quoting plan" at bounding box center [601, 48] width 56 height 8
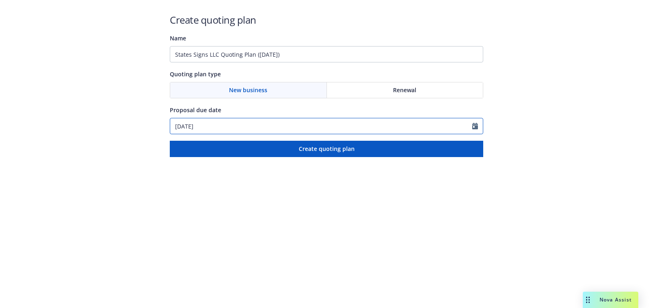
select select "10"
click at [260, 128] on input "[DATE]" at bounding box center [321, 125] width 302 height 15
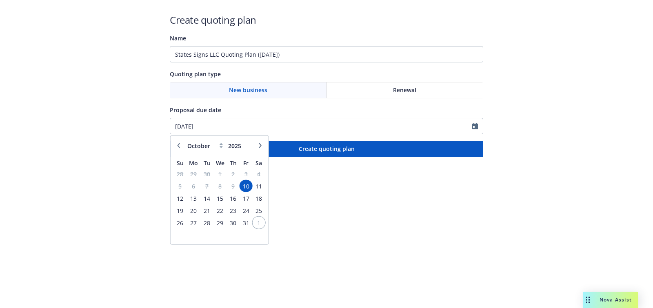
click at [254, 221] on span "1" at bounding box center [258, 222] width 11 height 10
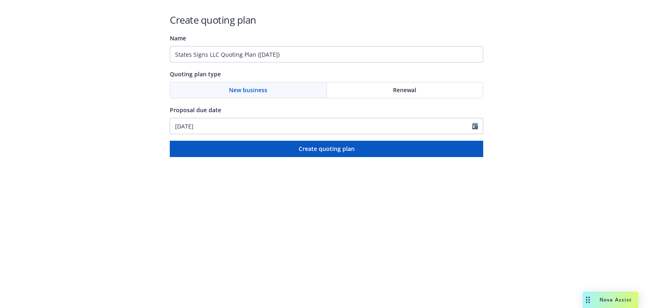
type input "[DATE]"
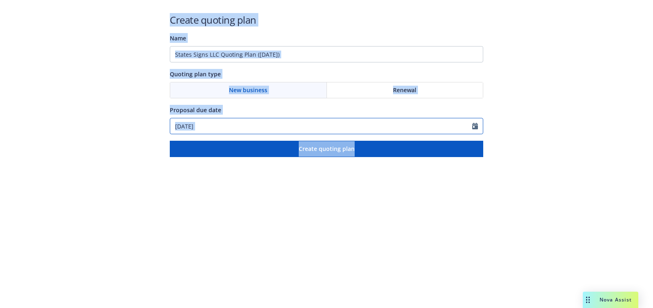
click at [231, 126] on input "[DATE]" at bounding box center [321, 125] width 302 height 15
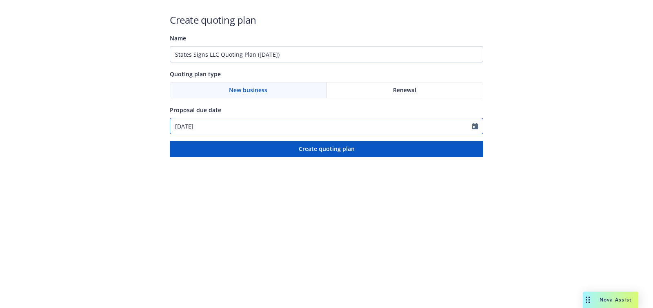
select select "11"
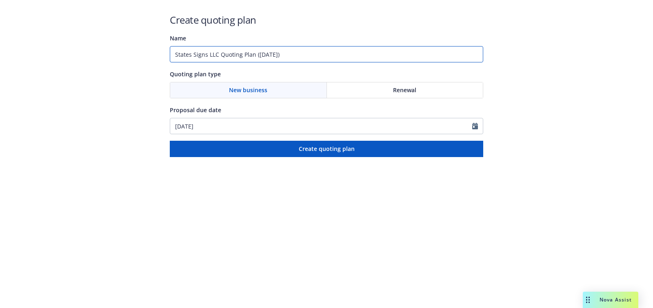
click at [246, 49] on input "States Signs LLC Quoting Plan ([DATE])" at bounding box center [326, 54] width 313 height 16
paste input "[DATE]"
paste input "Workers Compensation;General Liability;Commercial Auto;Excess Liability"
click at [362, 57] on input "[DATE]: Workers Compensation;General Liability;Commercial Auto;Excess Liability" at bounding box center [326, 54] width 313 height 16
click at [317, 56] on input "[DATE]: Workers Compensation;General Liability;Commercial Auto, Excess Liability" at bounding box center [326, 54] width 313 height 16
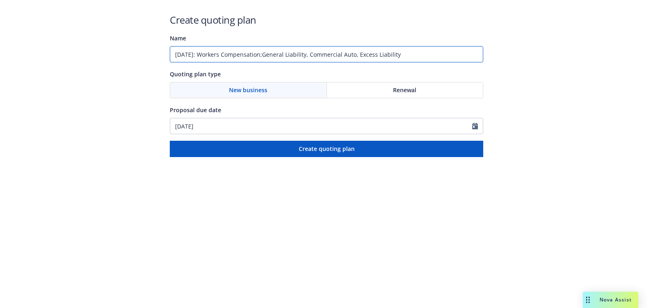
drag, startPoint x: 272, startPoint y: 56, endPoint x: 373, endPoint y: 57, distance: 100.3
click at [274, 56] on input "[DATE]: Workers Compensation;General Liability, Commercial Auto, Excess Liabili…" at bounding box center [326, 54] width 313 height 16
type input "[DATE]: Workers Compensation, General Liability, Commercial Auto, Excess Liabil…"
click at [331, 138] on div "Create quoting plan Name [DATE]: Workers Compensation, General Liability, Comme…" at bounding box center [326, 85] width 313 height 144
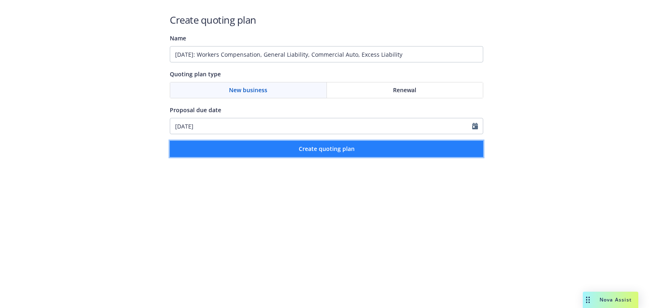
click at [323, 144] on button "Create quoting plan" at bounding box center [326, 149] width 313 height 16
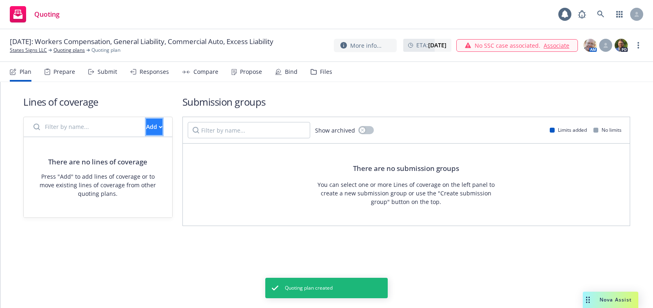
click at [154, 126] on button "Add" at bounding box center [154, 127] width 16 height 16
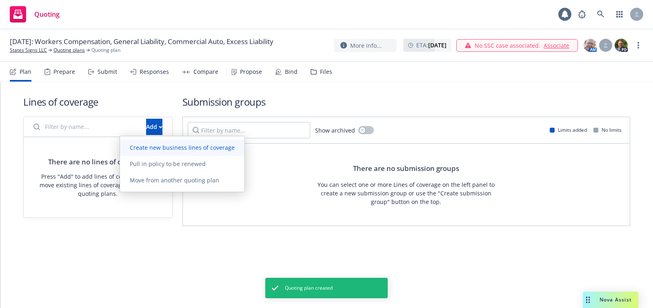
click at [200, 149] on span "Create new business lines of coverage" at bounding box center [182, 148] width 124 height 8
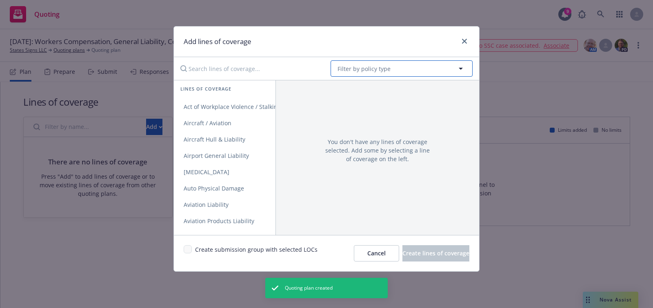
click at [368, 69] on span "Filter by policy type" at bounding box center [363, 68] width 53 height 9
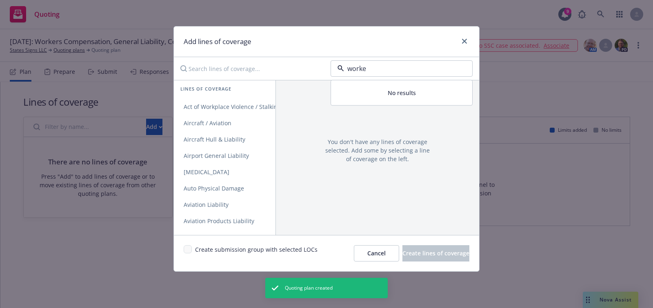
type input "worker"
click at [367, 92] on strong "Workers' Compensation" at bounding box center [372, 92] width 67 height 8
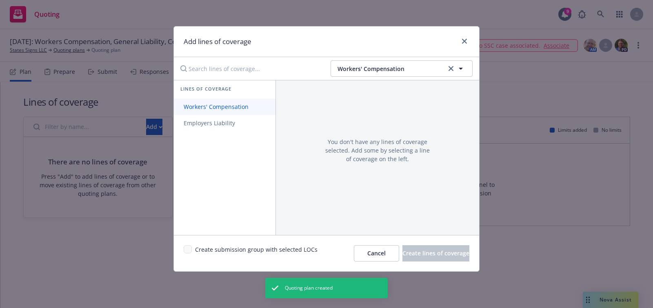
click at [244, 104] on span "Workers' Compensation" at bounding box center [216, 107] width 84 height 8
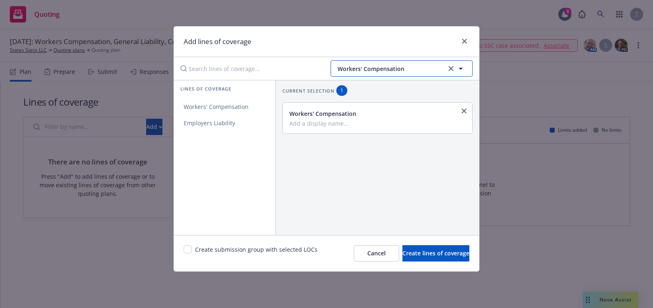
click at [354, 75] on button "Workers' Compensation" at bounding box center [401, 68] width 142 height 16
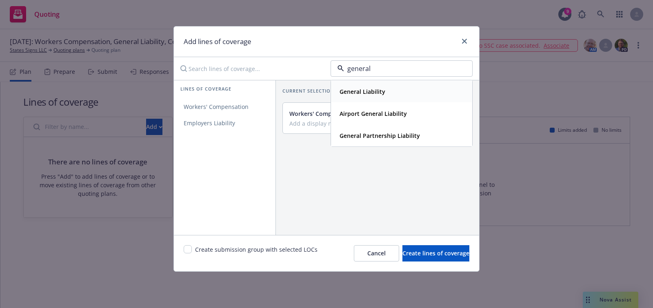
click at [365, 92] on strong "General Liability" at bounding box center [362, 92] width 46 height 8
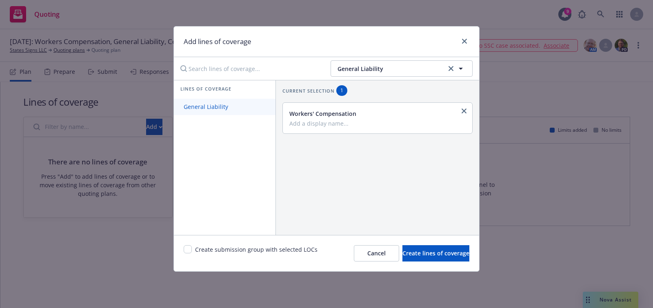
click at [219, 107] on span "General Liability" at bounding box center [206, 107] width 64 height 8
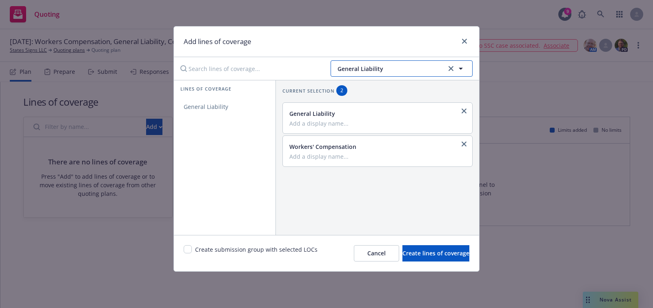
click at [342, 72] on span "General Liability" at bounding box center [390, 68] width 106 height 9
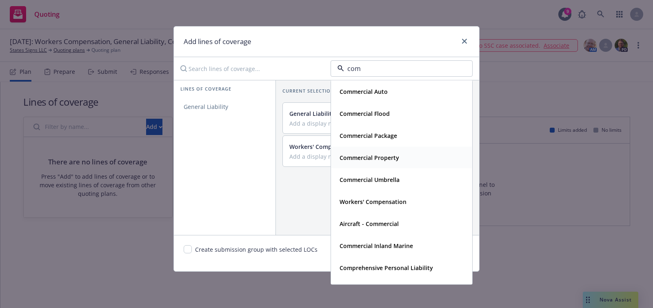
click at [388, 155] on strong "Commercial Property" at bounding box center [369, 158] width 60 height 8
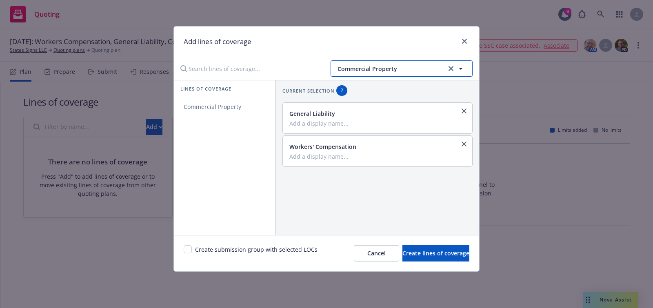
click at [389, 69] on span "Commercial Property" at bounding box center [390, 68] width 106 height 9
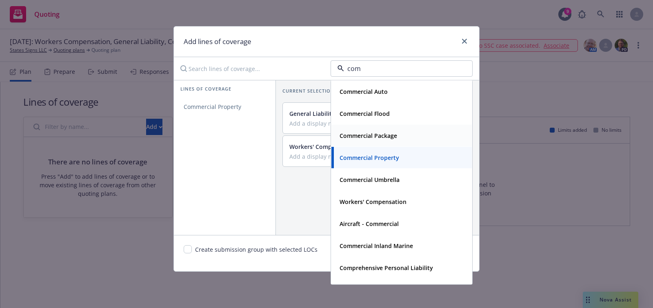
click at [385, 132] on strong "Commercial Package" at bounding box center [368, 136] width 58 height 8
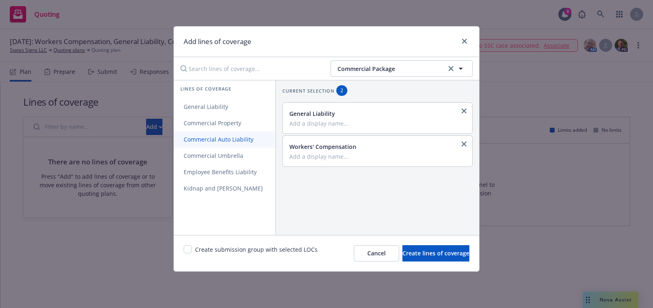
click at [229, 142] on span "Commercial Auto Liability" at bounding box center [218, 139] width 89 height 8
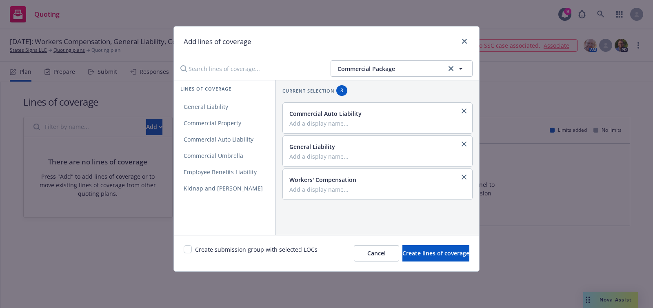
click at [411, 79] on div "Commercial Package" at bounding box center [326, 68] width 305 height 23
click at [406, 69] on span "Commercial Package" at bounding box center [390, 68] width 106 height 9
type input "excess"
click at [376, 89] on strong "Excess Liability" at bounding box center [360, 92] width 42 height 8
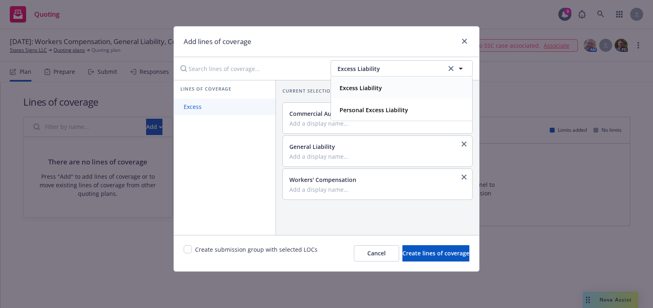
click at [232, 104] on link "Excess" at bounding box center [225, 107] width 102 height 16
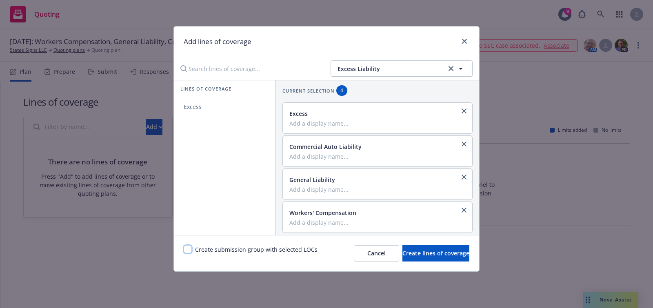
click at [188, 250] on input "checkbox" at bounding box center [188, 249] width 8 height 8
checkbox input "true"
click at [402, 250] on span "Create lines of coverage" at bounding box center [435, 253] width 67 height 8
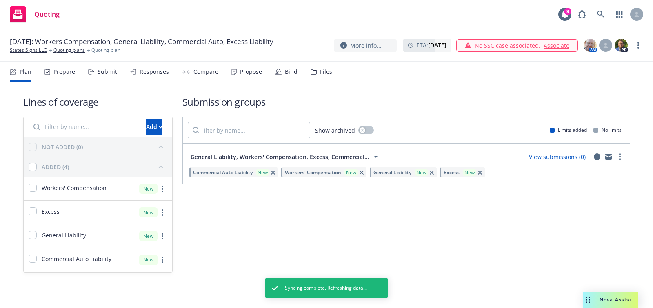
drag, startPoint x: 38, startPoint y: 49, endPoint x: 42, endPoint y: 46, distance: 5.8
click at [38, 49] on link "States Signs LLC" at bounding box center [28, 49] width 37 height 7
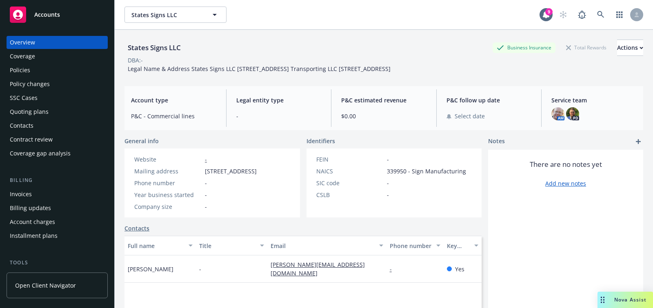
click at [52, 15] on span "Accounts" at bounding box center [47, 14] width 26 height 7
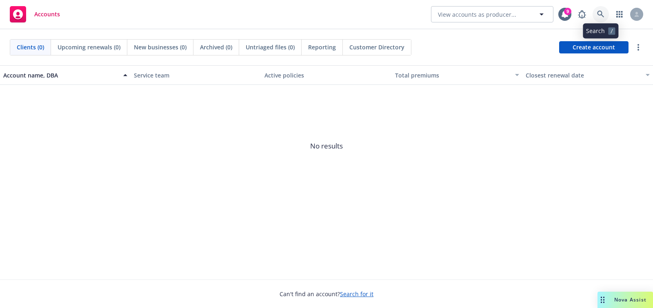
click at [600, 15] on icon at bounding box center [600, 14] width 7 height 7
click at [582, 40] on span "Create account" at bounding box center [593, 47] width 42 height 15
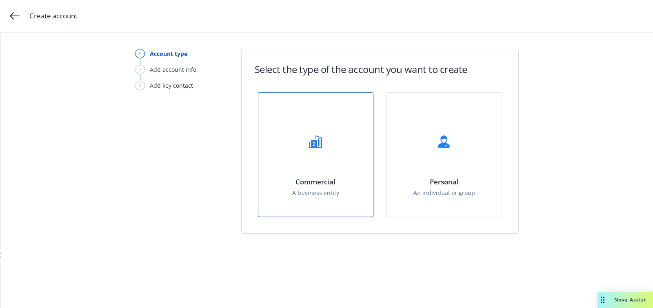
click at [311, 194] on span "A business entity" at bounding box center [315, 192] width 47 height 9
select select "US"
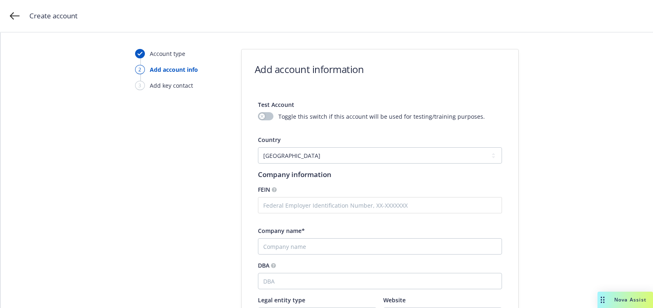
scroll to position [140, 0]
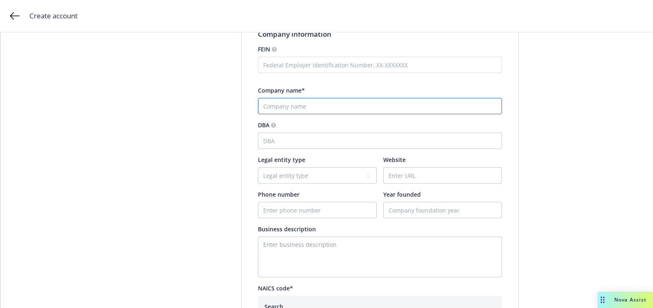
click at [299, 104] on input "Company name*" at bounding box center [380, 106] width 244 height 16
paste input "Formation Bio Drug Development Accelerator Fund LP"
type input "Formation Bio Drug Development Accelerator Fund LP"
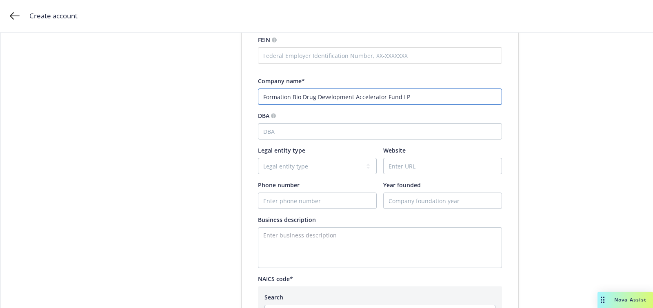
scroll to position [155, 0]
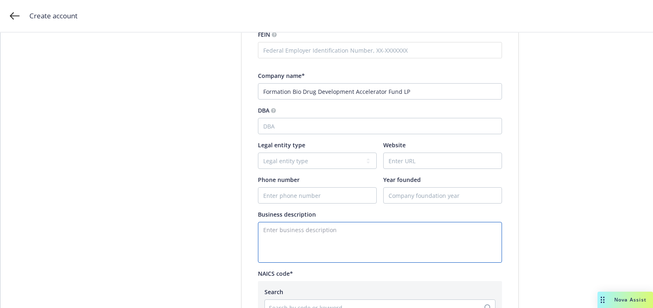
click at [344, 236] on textarea "Enter business description" at bounding box center [380, 242] width 244 height 41
paste textarea "[DOMAIN_NAME]"
type textarea "[DOMAIN_NAME]"
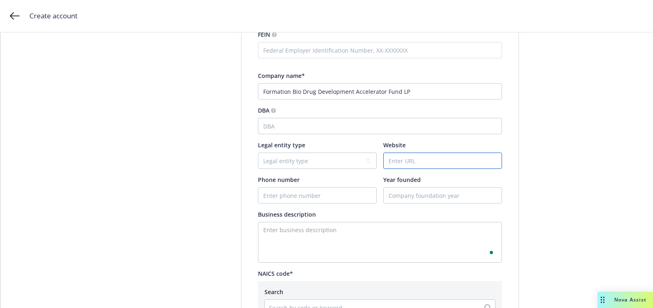
click at [428, 153] on input "Website" at bounding box center [442, 160] width 118 height 15
paste input "[DOMAIN_NAME]"
type input "[DOMAIN_NAME]"
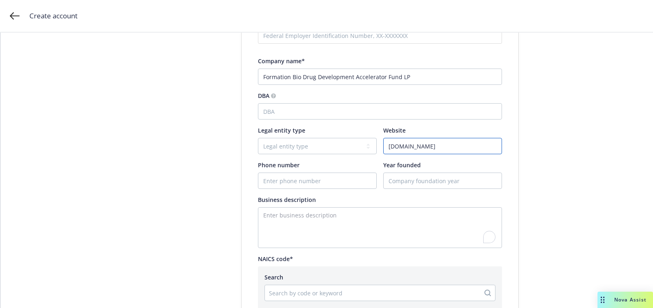
scroll to position [182, 0]
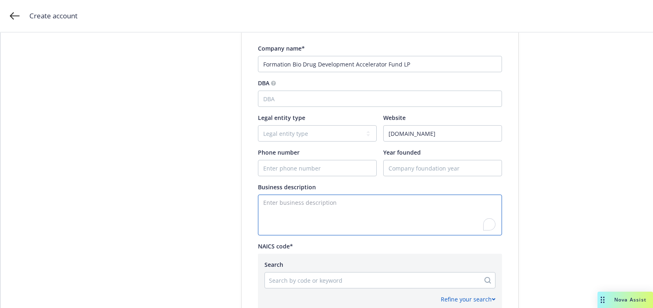
click at [307, 213] on textarea "To enrich screen reader interactions, please activate Accessibility in Grammarl…" at bounding box center [380, 215] width 244 height 41
paste textarea "Healthcare Software"
click at [260, 210] on textarea "Healthcare Software" at bounding box center [380, 215] width 244 height 41
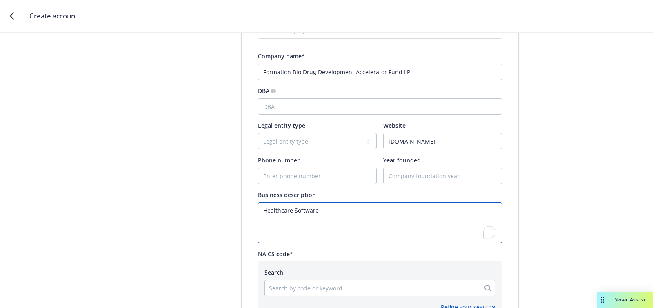
scroll to position [173, 0]
type textarea "Healthcare Software"
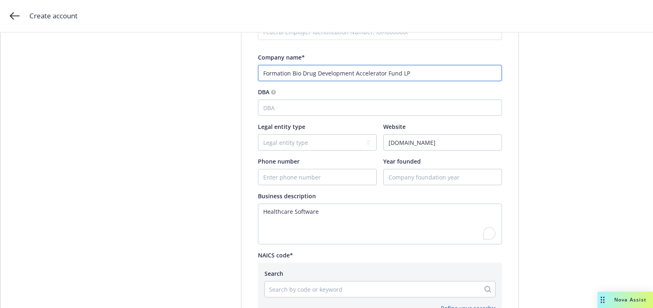
click at [380, 78] on input "Formation Bio Drug Development Accelerator Fund LP" at bounding box center [380, 73] width 244 height 16
paste input "TrialSpark"
type input "TrialSpark"
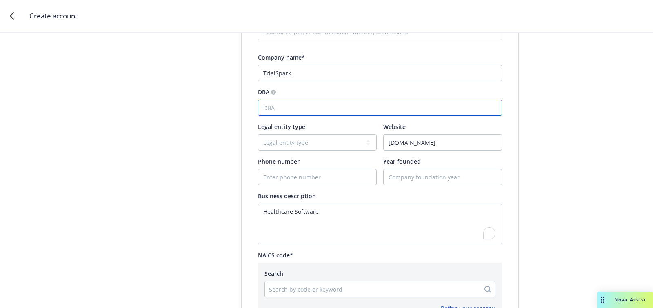
click at [331, 104] on input "DBA" at bounding box center [380, 108] width 244 height 16
type input "Formation Bio"
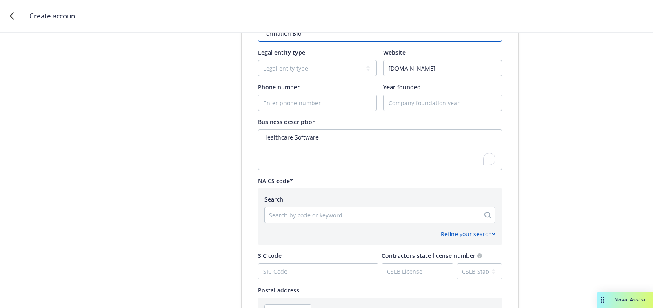
scroll to position [254, 0]
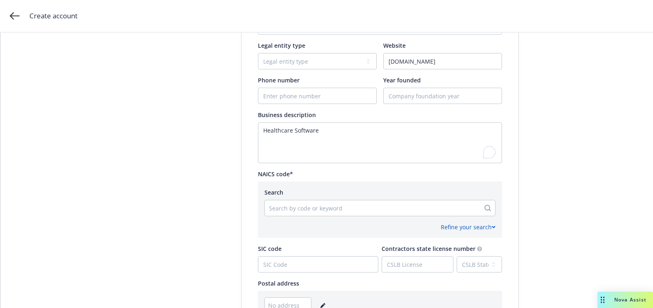
click at [329, 202] on div "Search by code or keyword" at bounding box center [372, 207] width 215 height 13
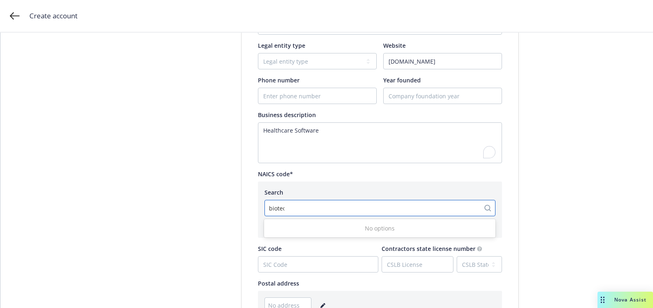
type input "biotech"
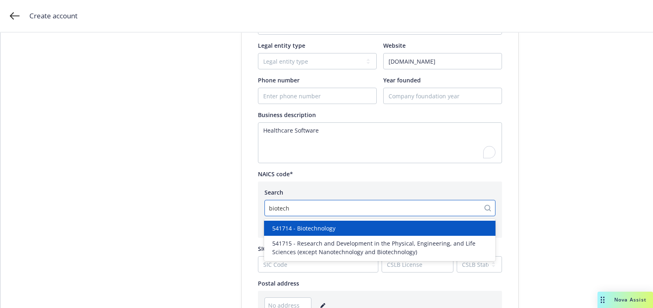
click at [334, 229] on span "541714 - Biotechnology" at bounding box center [303, 228] width 63 height 9
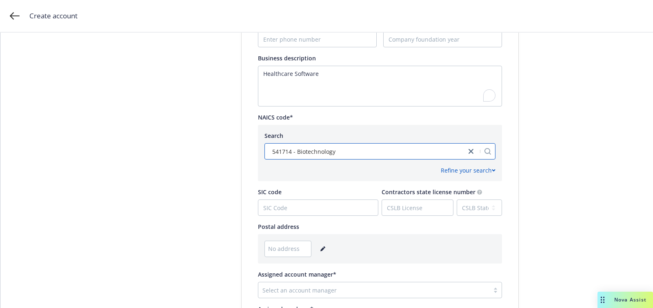
scroll to position [410, 0]
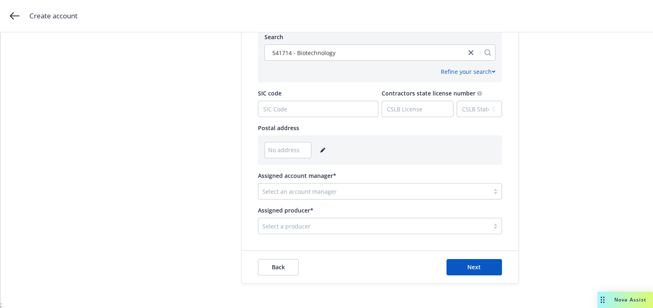
click at [321, 151] on icon "editPencil" at bounding box center [322, 150] width 5 height 5
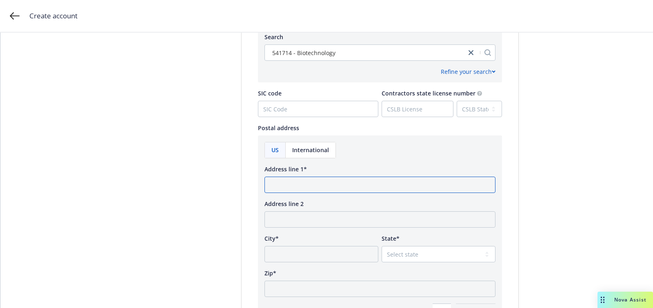
click at [317, 190] on input "Address line 1*" at bounding box center [379, 185] width 231 height 16
paste input "16 East 34th Street, Floor 10 New York City, New York 10016"
click at [418, 184] on input "16 East 34th Street, Floor 10 New York City, New York 10016" at bounding box center [379, 185] width 231 height 16
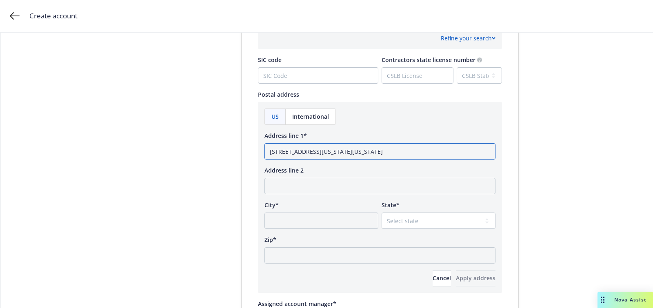
scroll to position [481, 0]
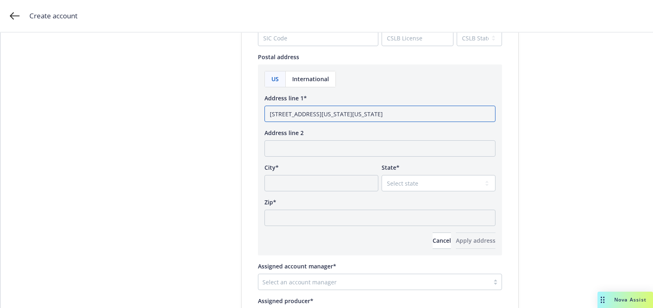
type input "16 East 34th Street, Floor 10 New York City, New York"
click at [368, 215] on input "Zip*" at bounding box center [379, 218] width 231 height 16
paste input "10016"
type input "10016"
click at [407, 181] on select "Select state Alabama Alaska American Samoa Arizona Arkansas Baker Island Califo…" at bounding box center [438, 183] width 114 height 16
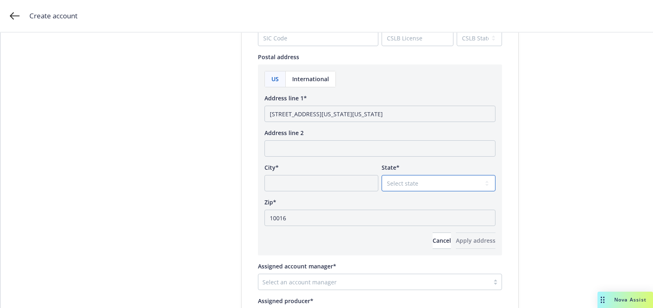
select select "NY"
click at [381, 175] on select "Select state Alabama Alaska American Samoa Arizona Arkansas Baker Island Califo…" at bounding box center [438, 183] width 114 height 16
drag, startPoint x: 381, startPoint y: 111, endPoint x: 346, endPoint y: 112, distance: 35.1
click at [346, 112] on input "16 East 34th Street, Floor 10 New York City, New York" at bounding box center [379, 114] width 231 height 16
type input "16 East 34th Street, Floor 10 , New York"
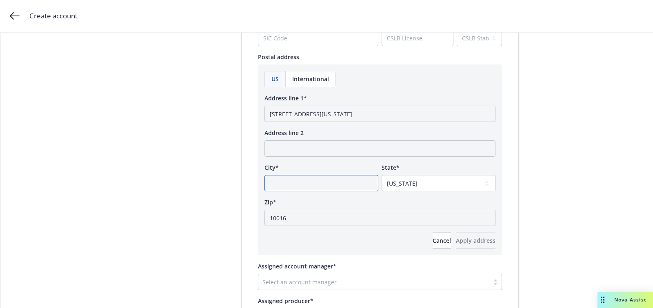
click at [333, 176] on input "City*" at bounding box center [321, 183] width 114 height 16
paste input "New York City"
type input "New York City"
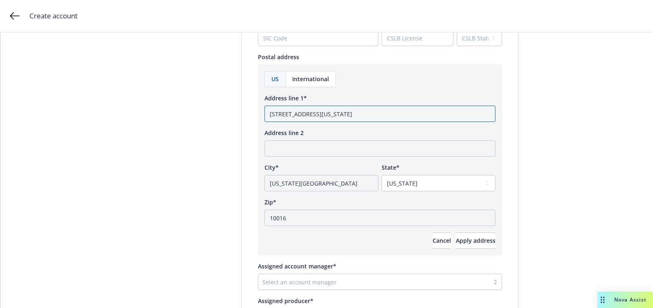
drag, startPoint x: 344, startPoint y: 113, endPoint x: 533, endPoint y: 130, distance: 189.6
type input "16 East 34th Street, Floor 10"
click at [459, 250] on div "US International Address line 1* 16 East 34th Street, Floor 10 Address line 2 C…" at bounding box center [380, 159] width 244 height 191
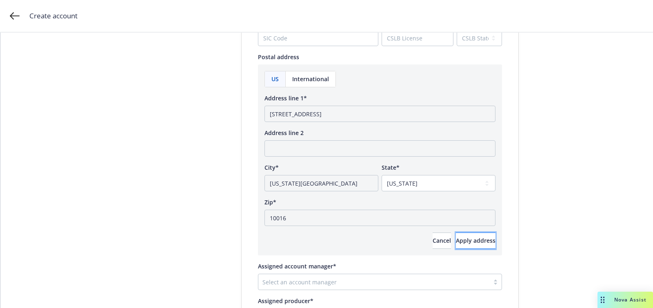
click at [459, 240] on span "Apply address" at bounding box center [476, 241] width 40 height 8
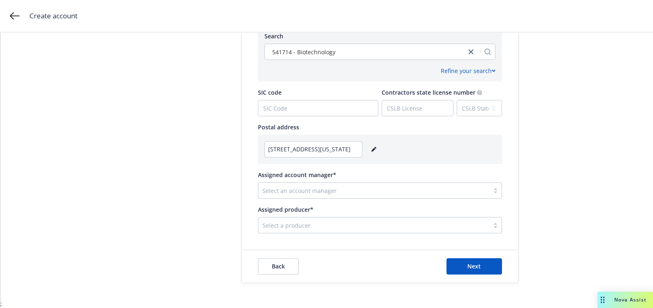
scroll to position [410, 0]
click at [270, 195] on div at bounding box center [373, 191] width 223 height 10
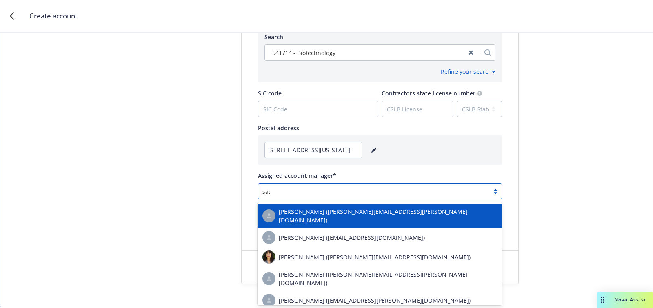
type input "sasha"
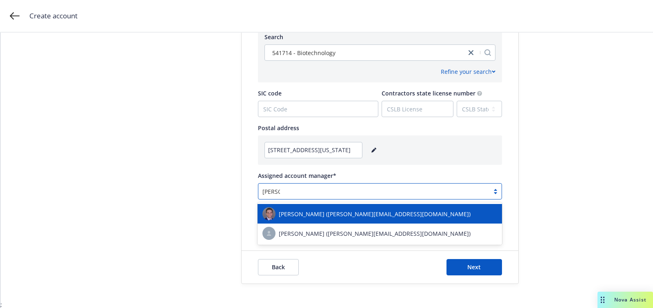
click at [318, 220] on div "Sasha Specht (sasha.specht@newfront.com)" at bounding box center [379, 214] width 244 height 20
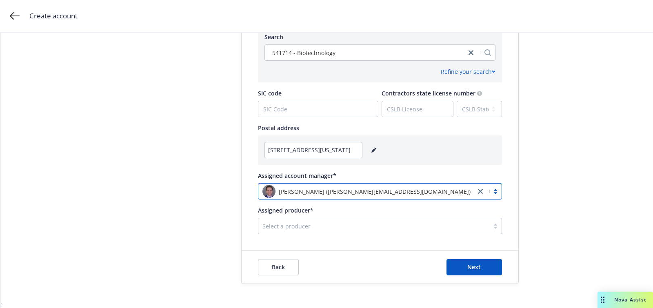
click at [318, 220] on div "Select a producer" at bounding box center [373, 225] width 231 height 13
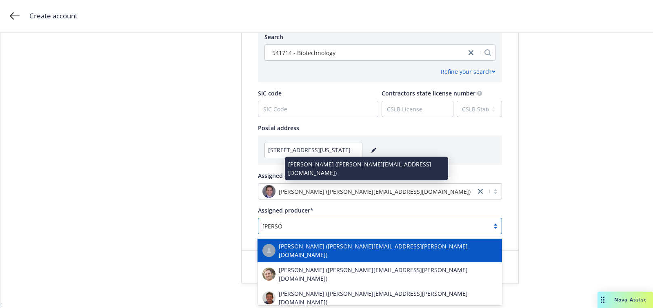
type input "john mc"
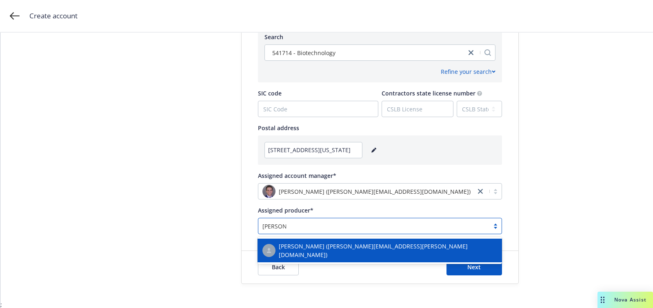
click at [326, 238] on div "John McCall (john.mccall@newfront.com)" at bounding box center [379, 250] width 244 height 27
click at [326, 241] on div "John McCall (john.mccall@newfront.com)" at bounding box center [379, 251] width 244 height 24
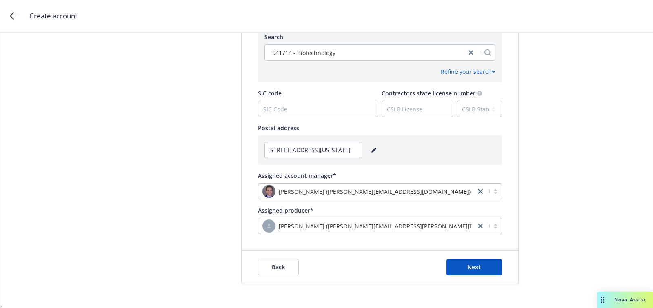
click at [492, 277] on div "Back Next" at bounding box center [379, 267] width 277 height 33
click at [492, 262] on button "Next" at bounding box center [473, 267] width 55 height 16
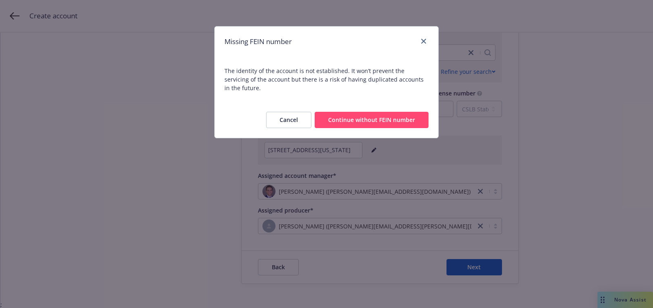
click at [359, 112] on button "Continue without FEIN number" at bounding box center [371, 120] width 114 height 16
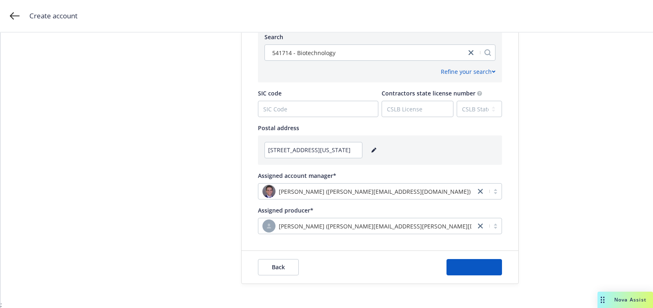
scroll to position [0, 0]
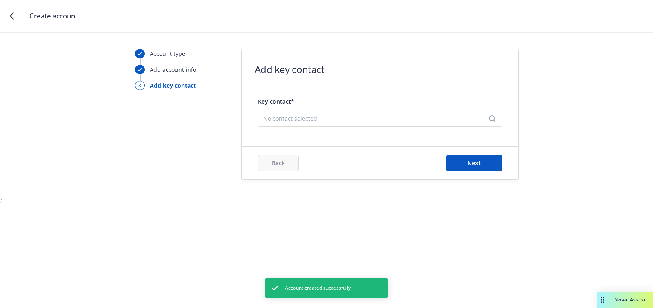
click at [339, 122] on span "No contact selected" at bounding box center [376, 118] width 227 height 9
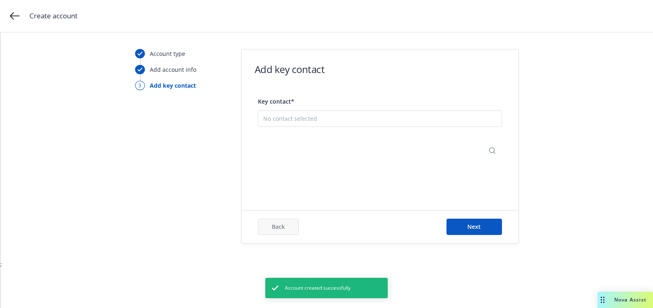
click at [342, 152] on button "Add new contact" at bounding box center [379, 159] width 233 height 16
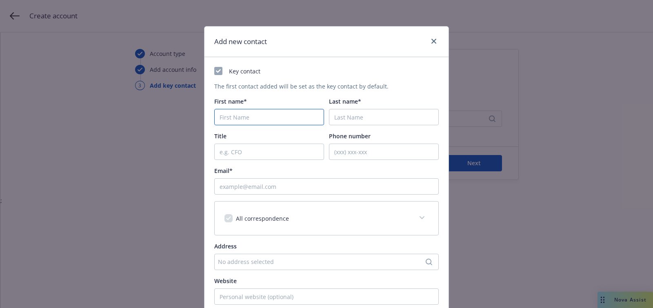
click at [265, 111] on input "First name*" at bounding box center [269, 117] width 110 height 16
paste input "Sean"
type input "Sean"
paste input "Childers"
type input "Childers"
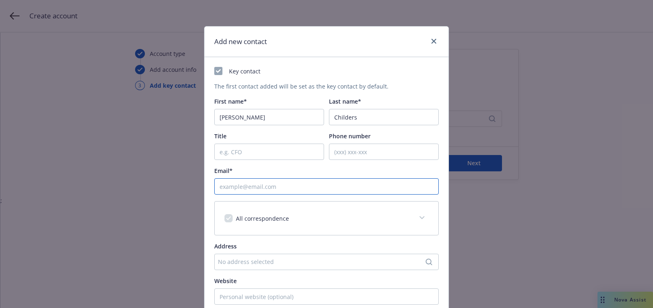
click at [274, 178] on input "Email*" at bounding box center [326, 186] width 224 height 16
paste input "schilders@formation.bio"
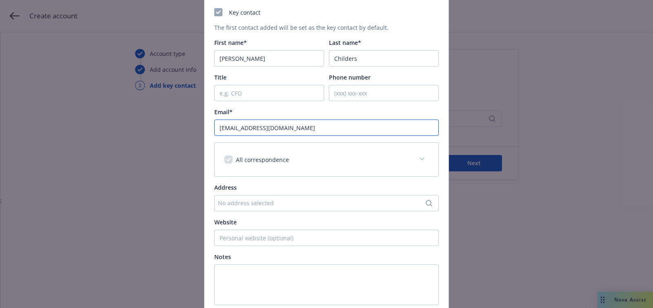
scroll to position [127, 0]
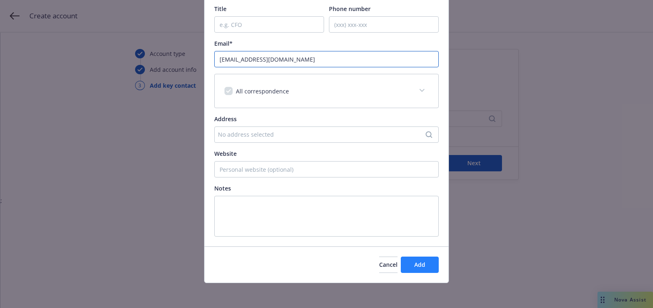
type input "schilders@formation.bio"
click at [411, 260] on button "Add" at bounding box center [419, 265] width 38 height 16
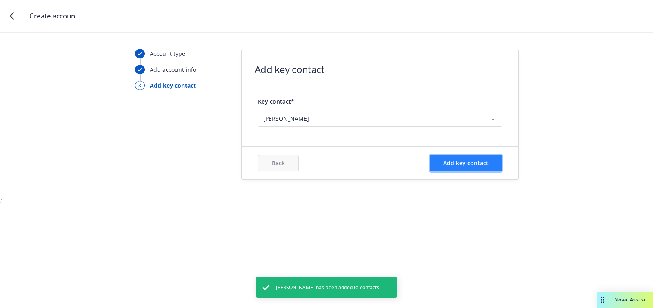
click at [456, 161] on span "Add key contact" at bounding box center [465, 163] width 45 height 8
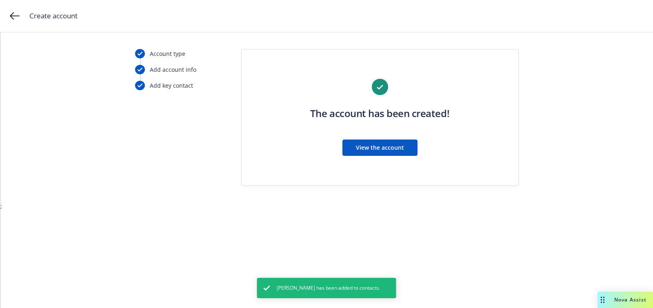
click at [386, 166] on div "The account has been created! View the account" at bounding box center [380, 132] width 244 height 106
click at [384, 146] on span "View the account" at bounding box center [380, 148] width 48 height 8
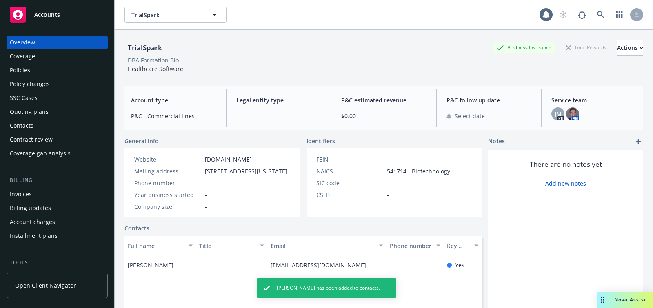
click at [67, 113] on div "Quoting plans" at bounding box center [57, 111] width 95 height 13
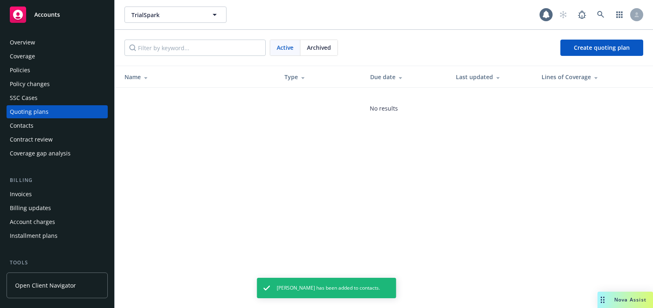
click at [570, 57] on div "Active Archived Create quoting plan" at bounding box center [384, 48] width 538 height 36
click at [571, 55] on link "Create quoting plan" at bounding box center [601, 48] width 83 height 16
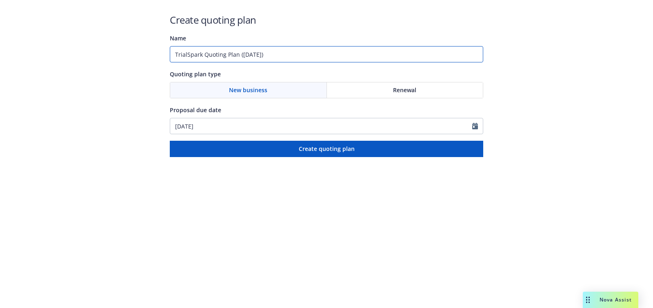
click at [266, 60] on input "TrialSpark Quoting Plan ([DATE])" at bounding box center [326, 54] width 313 height 16
type input "[DATE]"
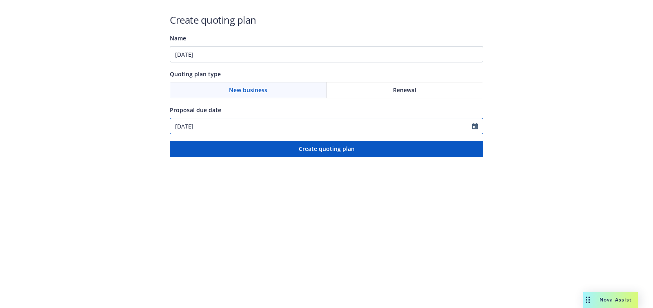
click at [236, 126] on input "10/10/2025" at bounding box center [321, 125] width 302 height 15
select select "10"
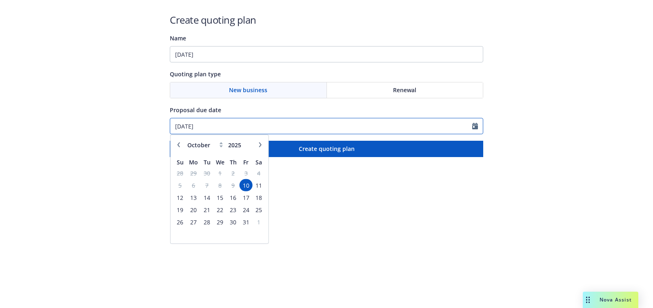
paste input "06/26/2026"
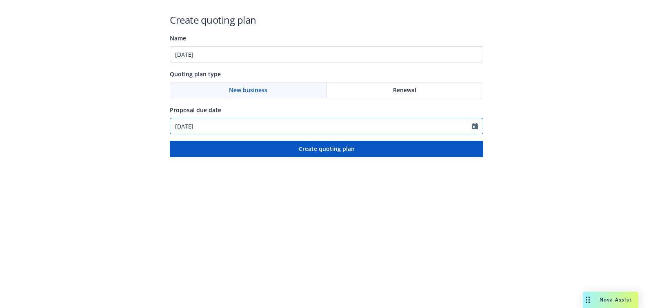
type input "06/26/2026"
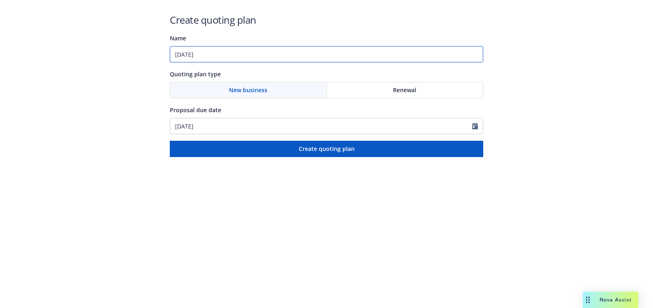
click at [246, 58] on input "06/26/2026" at bounding box center [326, 54] width 313 height 16
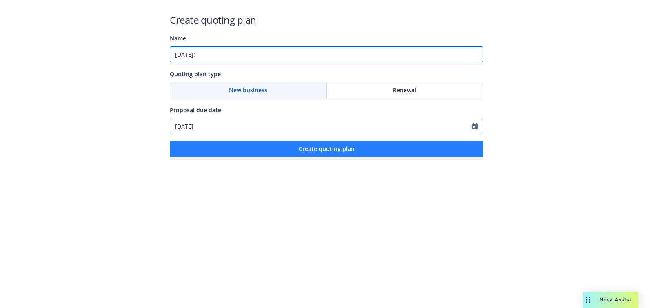
paste input "General Liability"
type input "06/26/2026: General Liability"
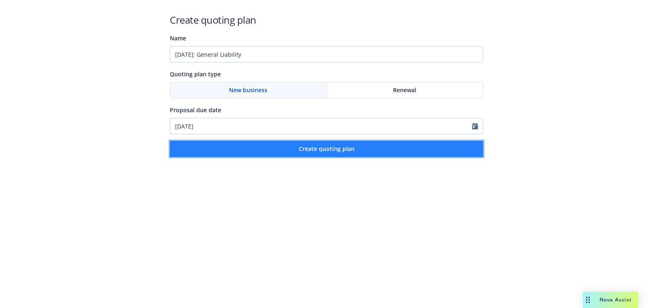
click at [312, 153] on button "Create quoting plan" at bounding box center [326, 149] width 313 height 16
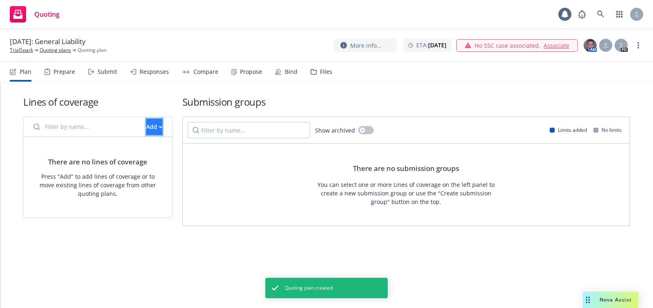
click at [146, 119] on div "Add" at bounding box center [154, 126] width 16 height 15
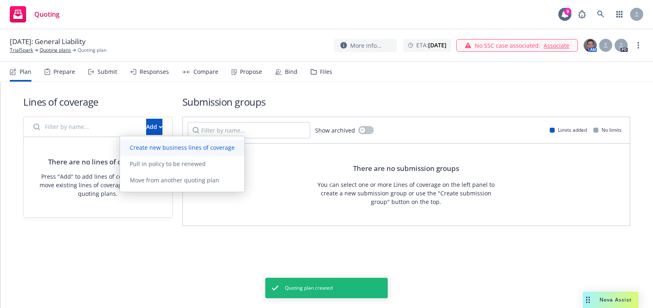
click at [195, 150] on span "Create new business lines of coverage" at bounding box center [182, 148] width 124 height 8
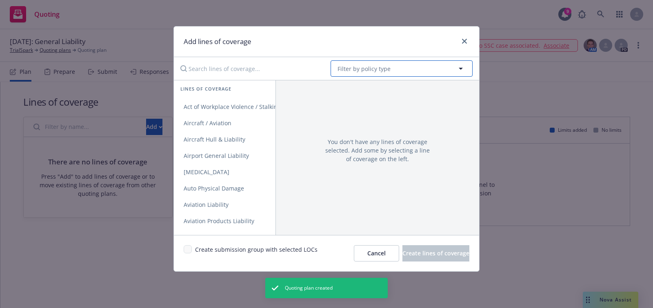
click at [401, 65] on button "Filter by policy type" at bounding box center [401, 68] width 142 height 16
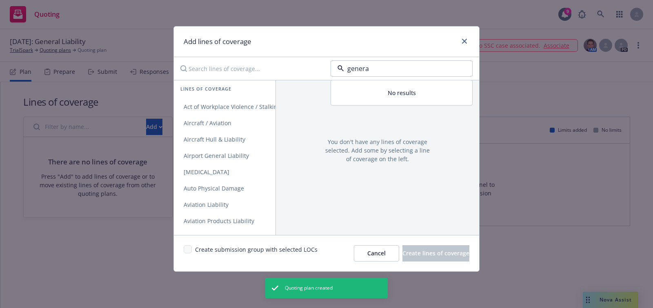
type input "general"
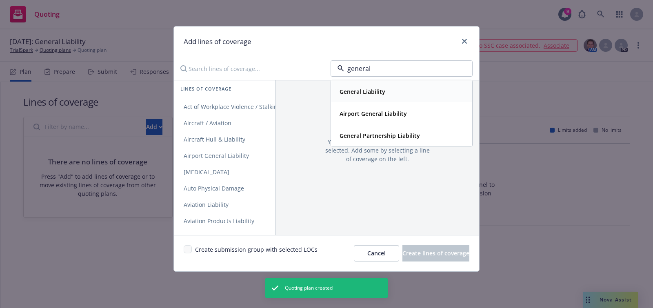
click at [387, 90] on div "General Liability" at bounding box center [401, 92] width 131 height 12
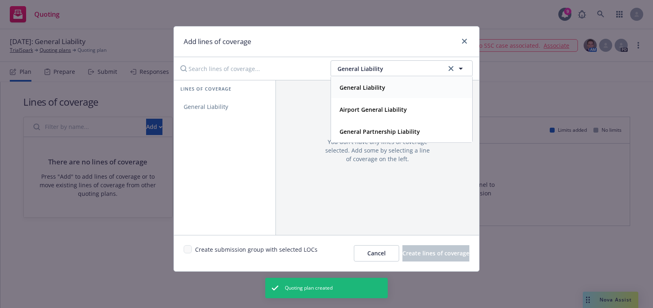
click at [241, 118] on div "Lines of coverage General Liability" at bounding box center [225, 157] width 102 height 155
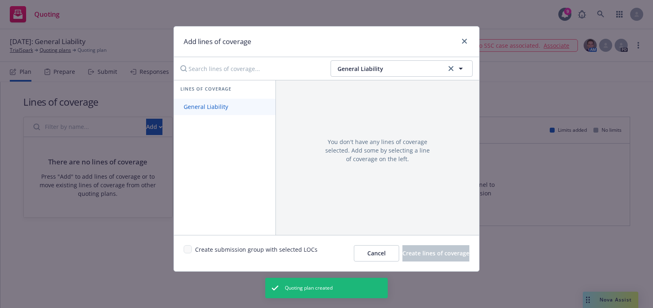
click at [240, 111] on link "General Liability" at bounding box center [225, 107] width 102 height 16
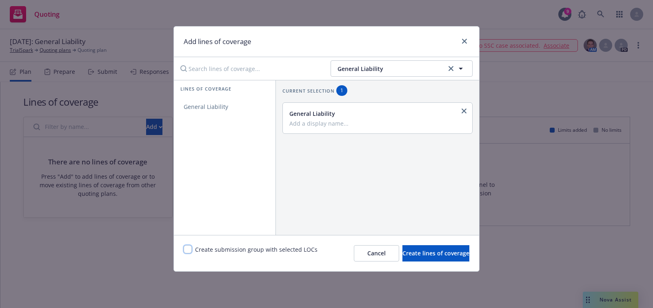
click at [191, 248] on input "checkbox" at bounding box center [188, 249] width 8 height 8
checkbox input "true"
click at [448, 261] on div "Create submission group with selected LOCs Cancel Create lines of coverage" at bounding box center [326, 253] width 305 height 36
click at [423, 246] on button "Create lines of coverage" at bounding box center [435, 253] width 67 height 16
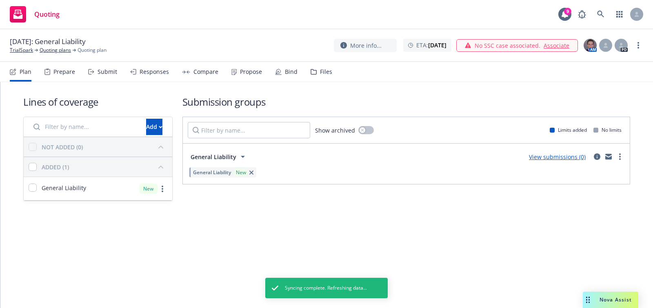
click at [31, 54] on div "06/26/2026: General Liability TrialSpark Quoting plans Quoting plan More info..…" at bounding box center [326, 45] width 653 height 33
click at [27, 51] on link "TrialSpark" at bounding box center [21, 49] width 23 height 7
